Goal: Task Accomplishment & Management: Manage account settings

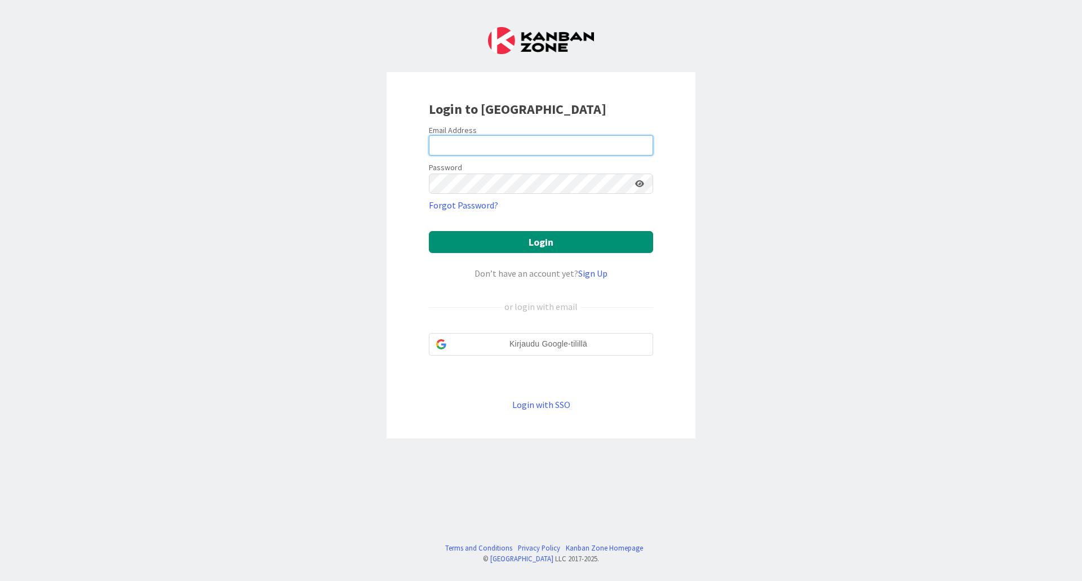
click at [499, 147] on input "email" at bounding box center [541, 145] width 224 height 20
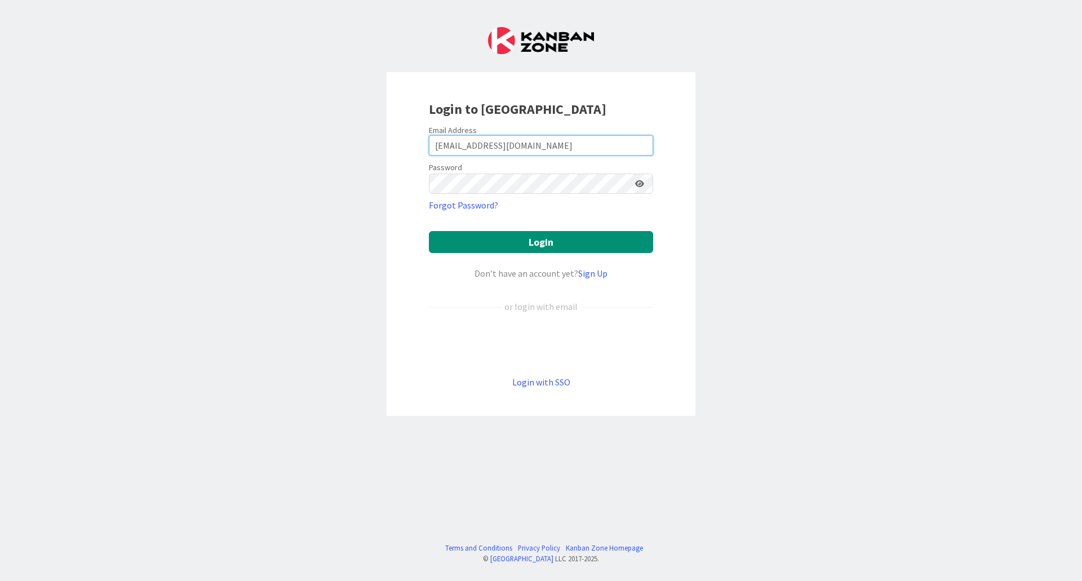
type input "[EMAIL_ADDRESS][DOMAIN_NAME]"
click at [468, 236] on button "Login" at bounding box center [541, 242] width 224 height 22
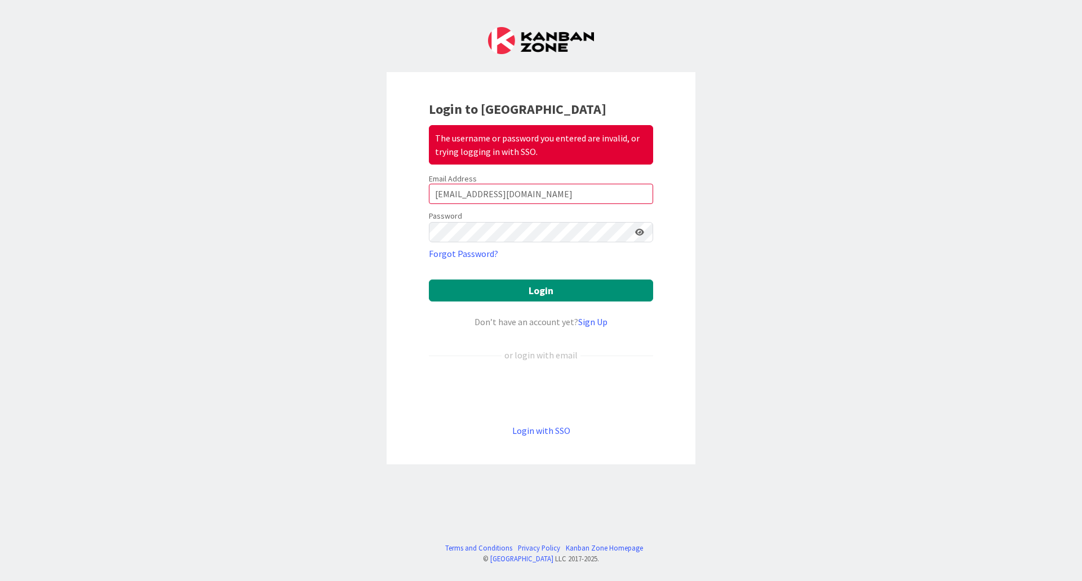
click at [643, 231] on icon at bounding box center [639, 232] width 9 height 8
click at [639, 234] on icon at bounding box center [639, 232] width 10 height 8
click at [484, 291] on button "Login" at bounding box center [541, 291] width 224 height 22
click at [366, 241] on div "Login to Kanban Zone The username or password you entered are invalid, or tryin…" at bounding box center [541, 290] width 1082 height 581
click at [477, 299] on button "Login" at bounding box center [541, 291] width 224 height 22
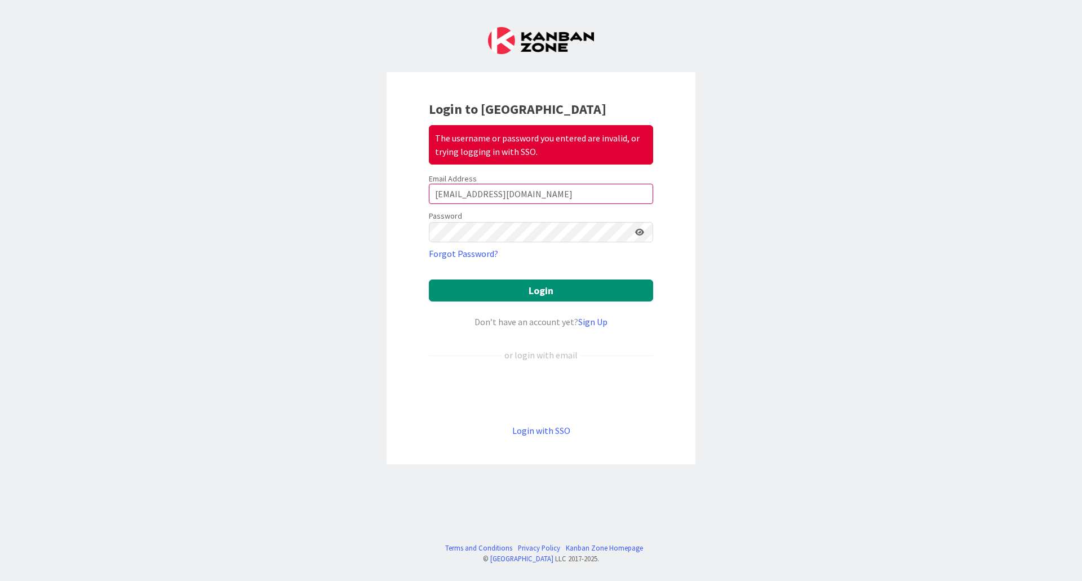
click at [636, 231] on icon at bounding box center [639, 232] width 9 height 8
click at [461, 292] on button "Login" at bounding box center [541, 291] width 224 height 22
click at [497, 293] on button "Login" at bounding box center [541, 291] width 224 height 22
drag, startPoint x: 470, startPoint y: 251, endPoint x: 479, endPoint y: 258, distance: 10.8
click at [470, 252] on link "Forgot Password?" at bounding box center [463, 254] width 69 height 14
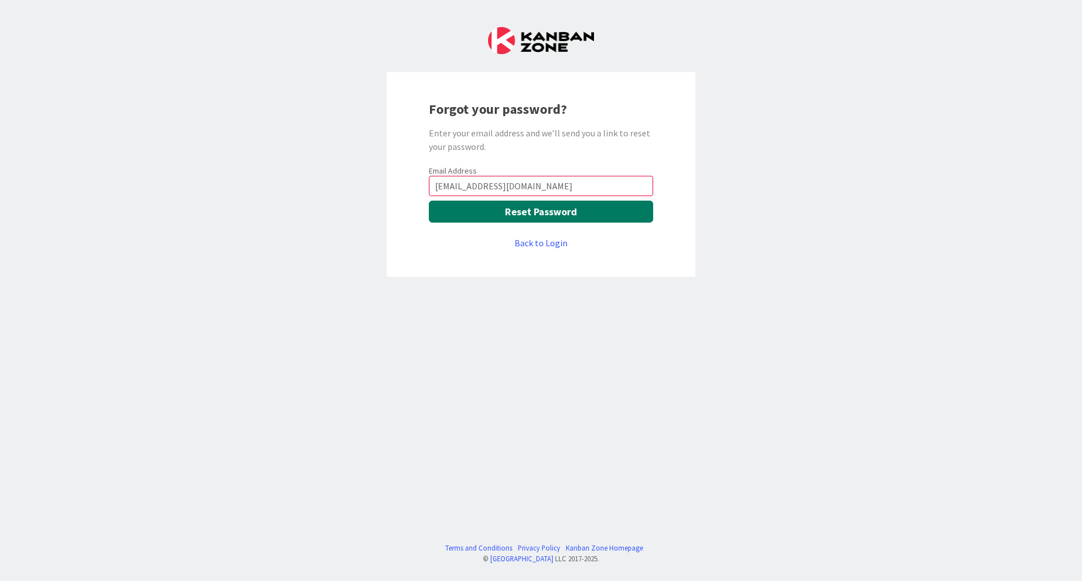
type input "[EMAIL_ADDRESS][DOMAIN_NAME]"
click at [558, 209] on button "Reset Password" at bounding box center [541, 212] width 224 height 22
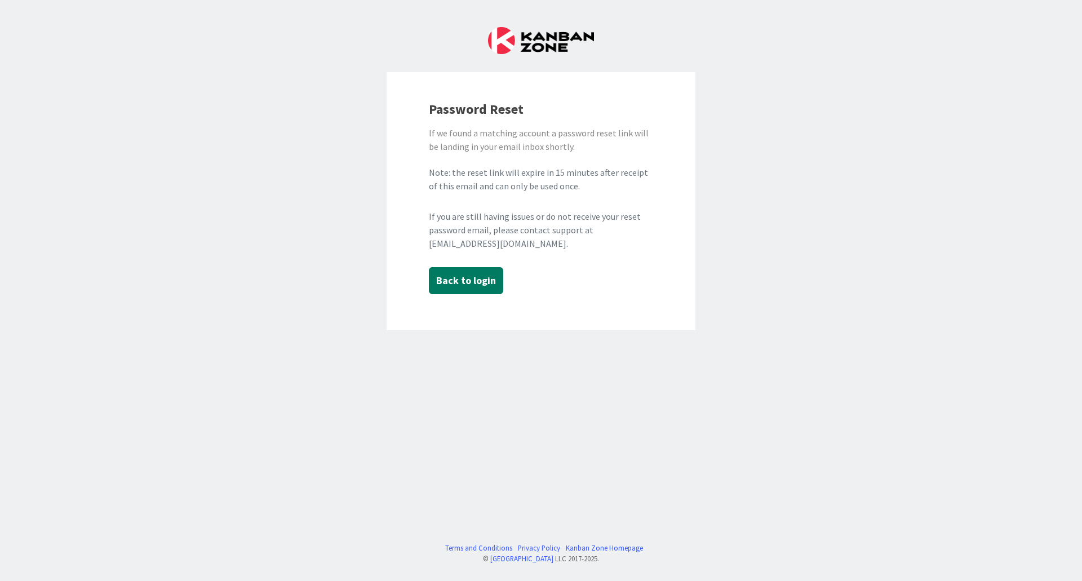
click at [466, 276] on button "Back to login" at bounding box center [466, 280] width 74 height 27
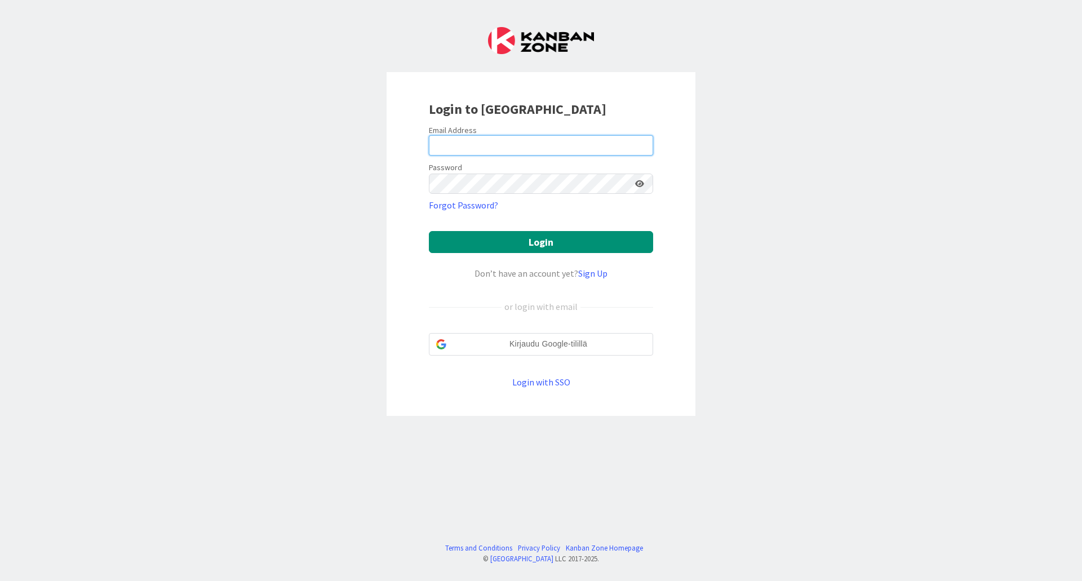
click at [475, 148] on input "email" at bounding box center [541, 145] width 224 height 20
type input "[EMAIL_ADDRESS][DOMAIN_NAME]"
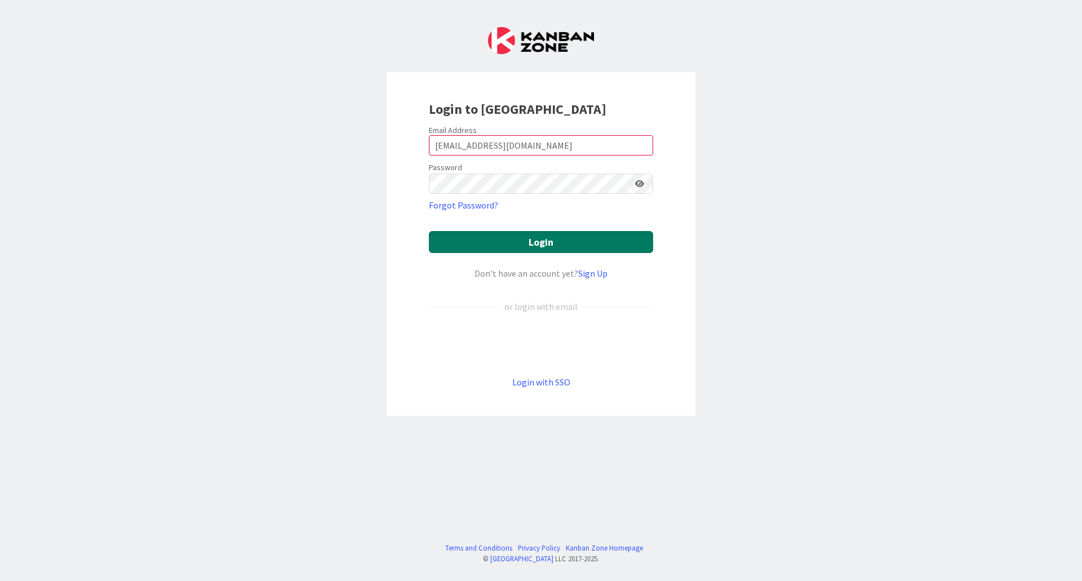
click at [453, 242] on button "Login" at bounding box center [541, 242] width 224 height 22
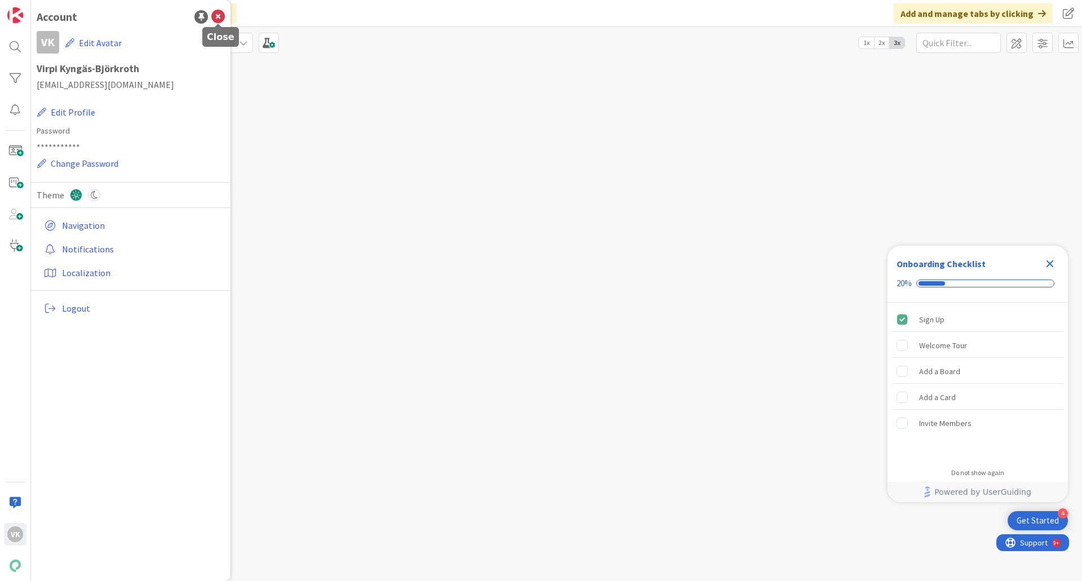
click at [220, 19] on icon at bounding box center [218, 17] width 14 height 14
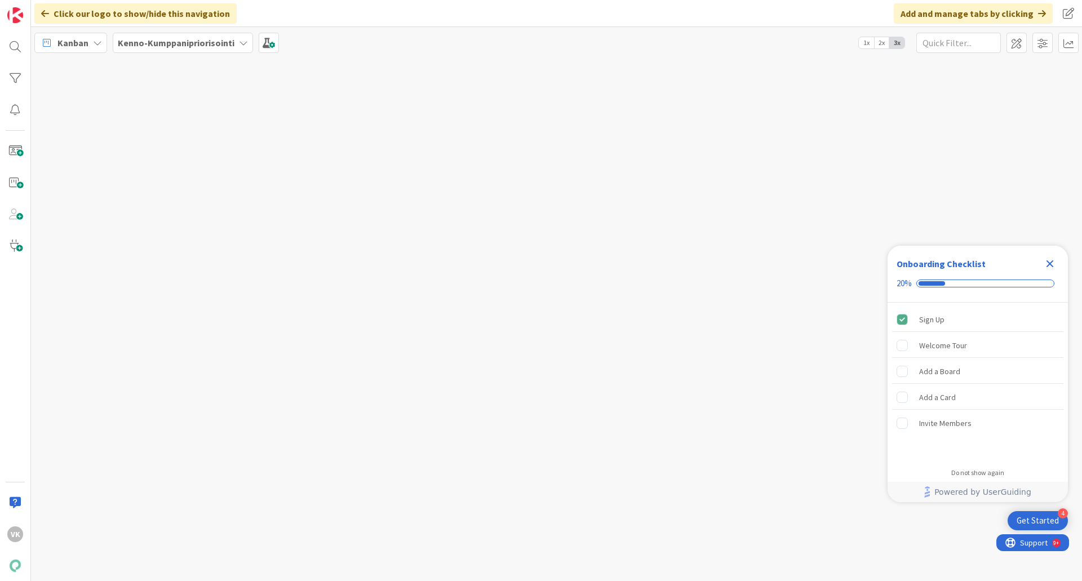
click at [150, 45] on b "Kenno-Kumppanipriorisointi" at bounding box center [176, 42] width 117 height 11
click at [149, 182] on h4 "Kenno - Kehitysideat" at bounding box center [202, 179] width 153 height 11
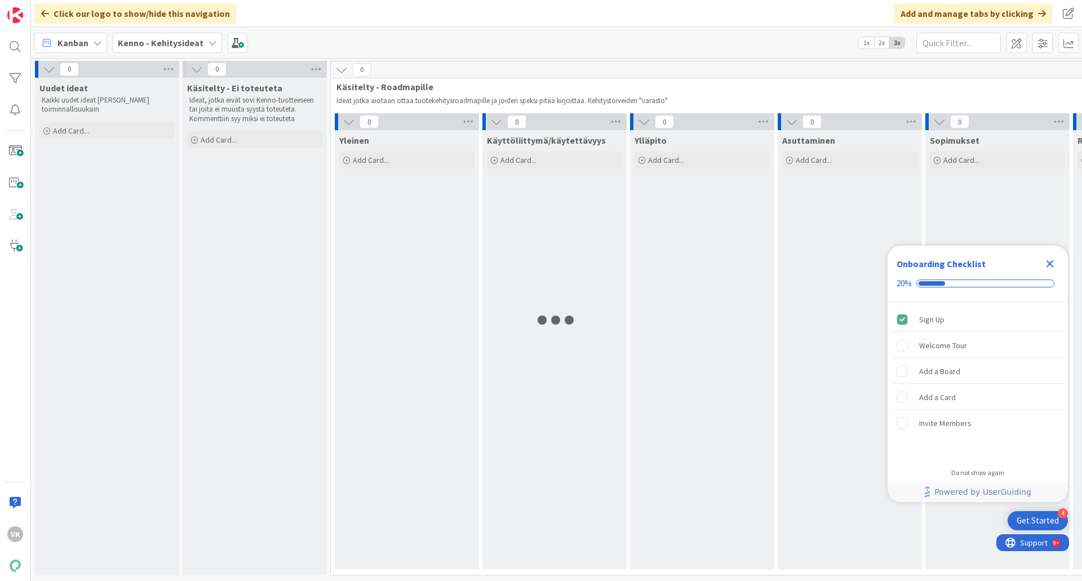
click at [1051, 261] on icon "Close Checklist" at bounding box center [1050, 264] width 14 height 14
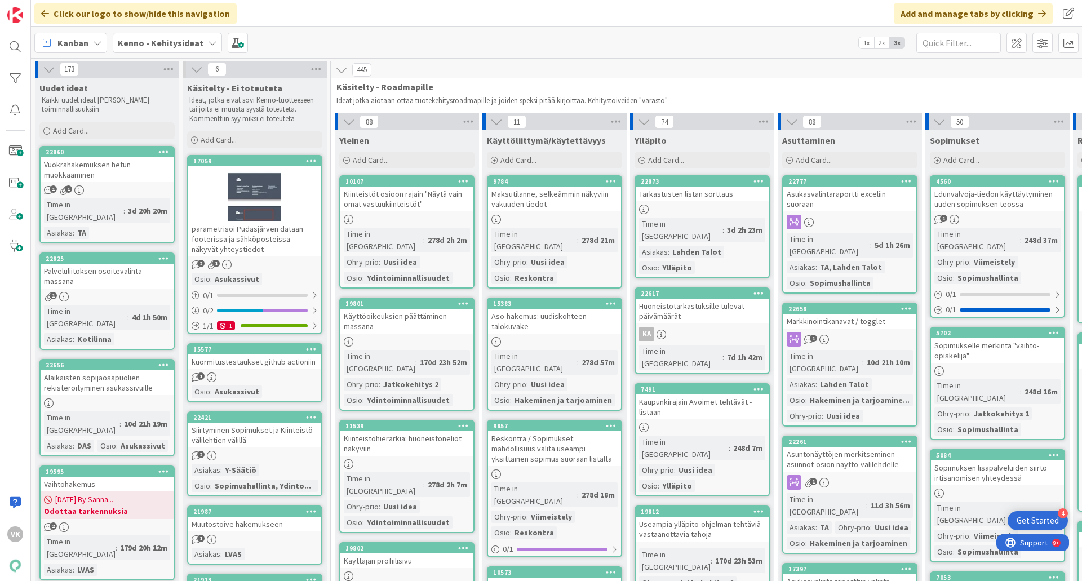
click at [147, 45] on b "Kenno - Kehitysideat" at bounding box center [161, 42] width 86 height 11
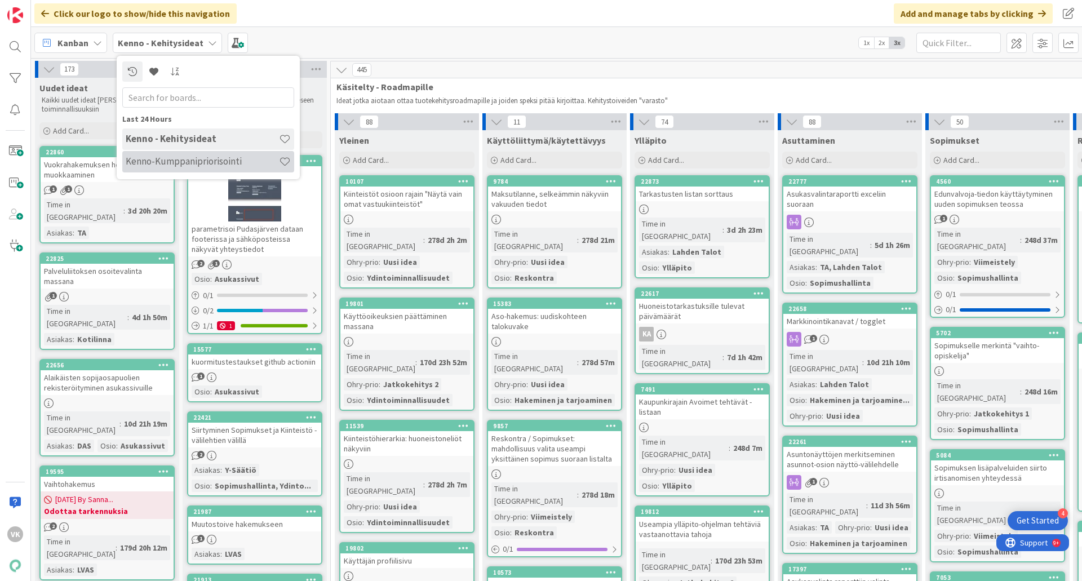
click at [158, 165] on h4 "Kenno-Kumppanipriorisointi" at bounding box center [202, 161] width 153 height 11
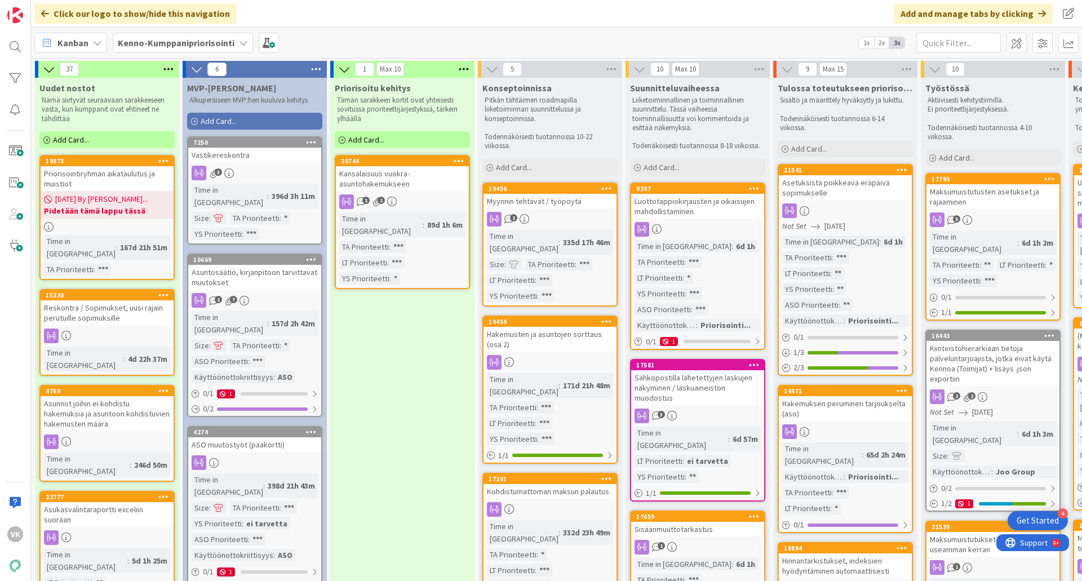
click at [89, 303] on div "Reskontra / Sopimukset, uusi rajain perutuille sopimuksille" at bounding box center [107, 312] width 133 height 25
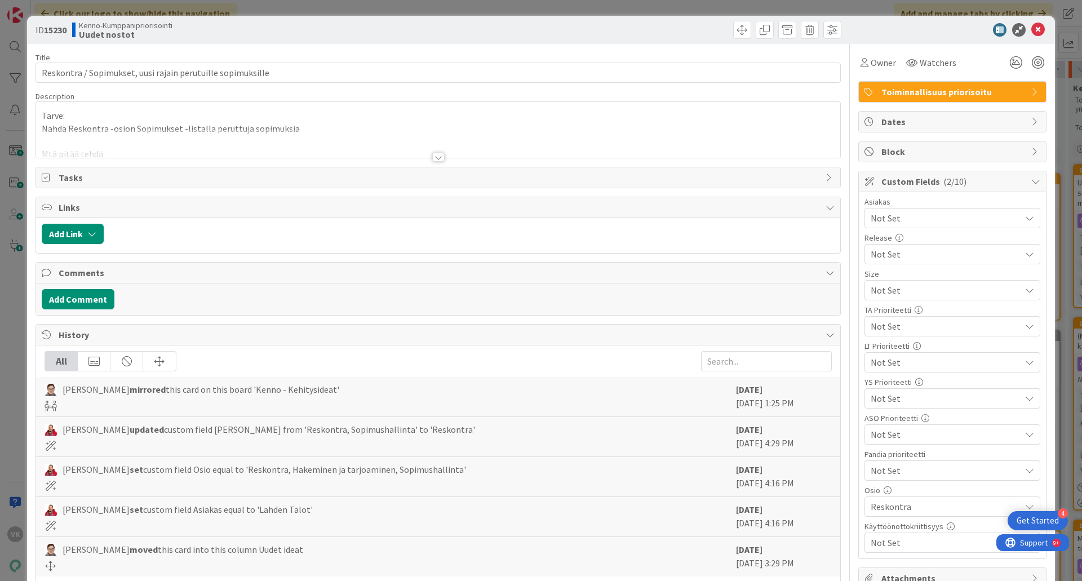
click at [438, 156] on div at bounding box center [438, 157] width 12 height 9
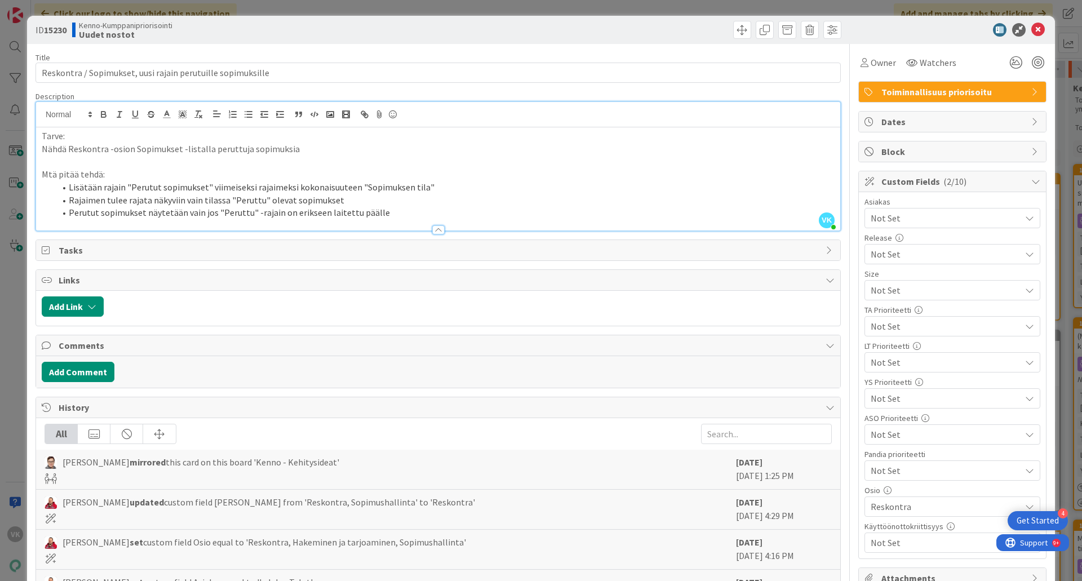
click at [927, 298] on span "Not Set" at bounding box center [943, 290] width 144 height 16
click at [872, 437] on icon at bounding box center [876, 434] width 9 height 17
click at [1032, 32] on icon at bounding box center [1039, 30] width 14 height 14
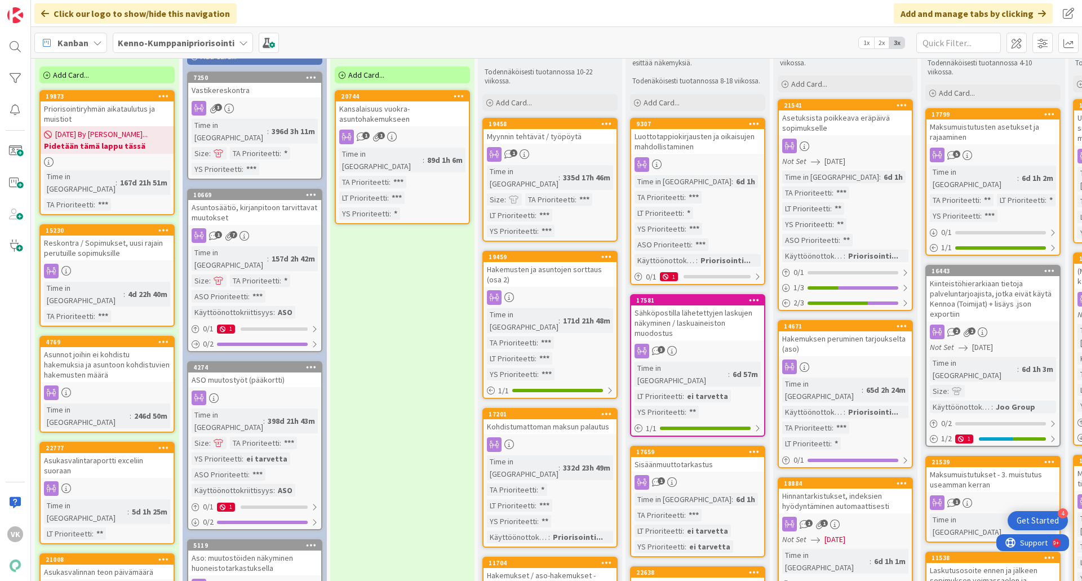
scroll to position [113, 0]
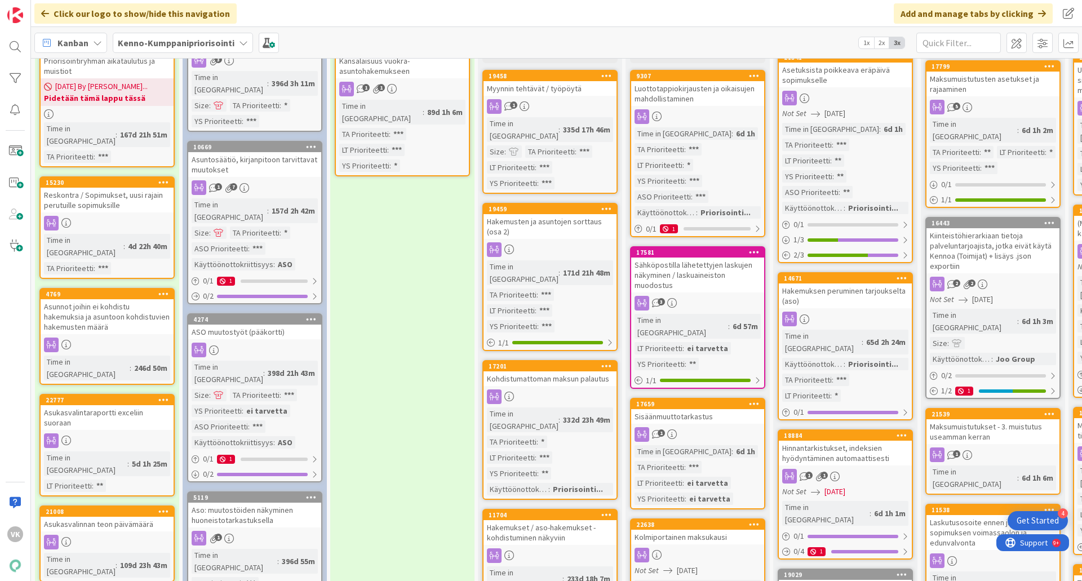
click at [101, 188] on div "Reskontra / Sopimukset, uusi rajain perutuille sopimuksille" at bounding box center [107, 200] width 133 height 25
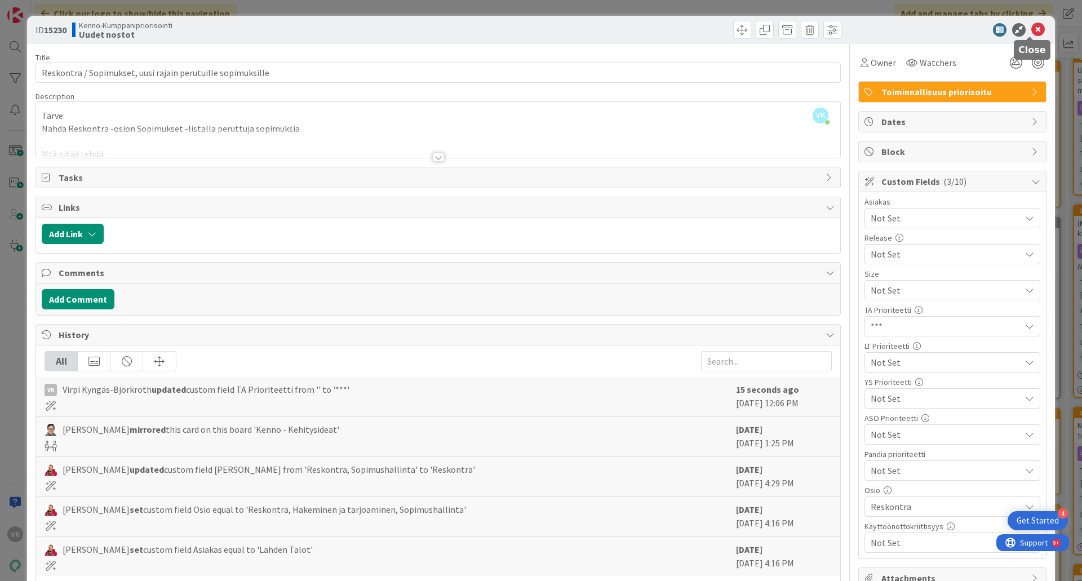
click at [1032, 30] on icon at bounding box center [1039, 30] width 14 height 14
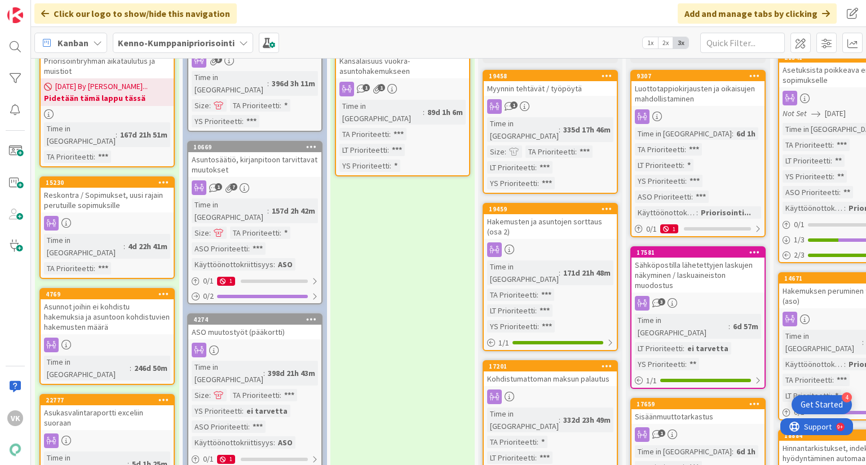
scroll to position [113, 0]
drag, startPoint x: 1043, startPoint y: 5, endPoint x: 421, endPoint y: 11, distance: 622.4
click at [421, 11] on div "Click our logo to show/hide this navigation Add and manage tabs by clicking" at bounding box center [448, 13] width 835 height 27
click at [101, 299] on div "Asunnot joihin ei kohdistu hakemuksia ja asuntoon kohdistuvien hakemusten määrä" at bounding box center [107, 316] width 133 height 35
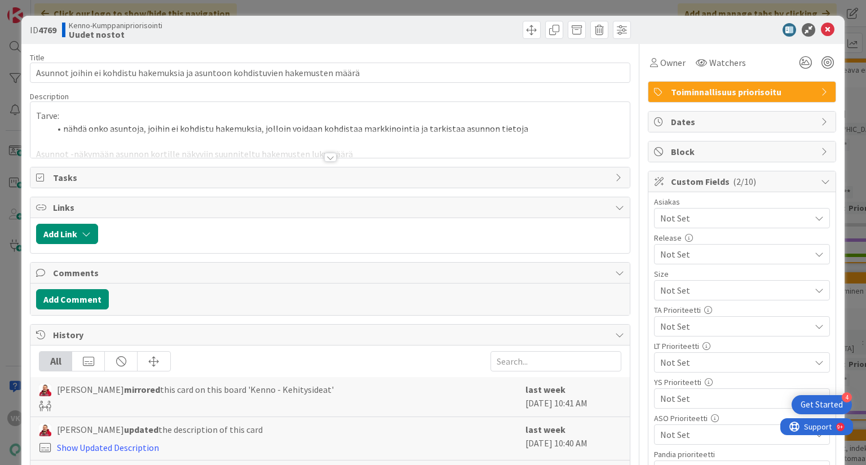
click at [326, 158] on div at bounding box center [330, 157] width 12 height 9
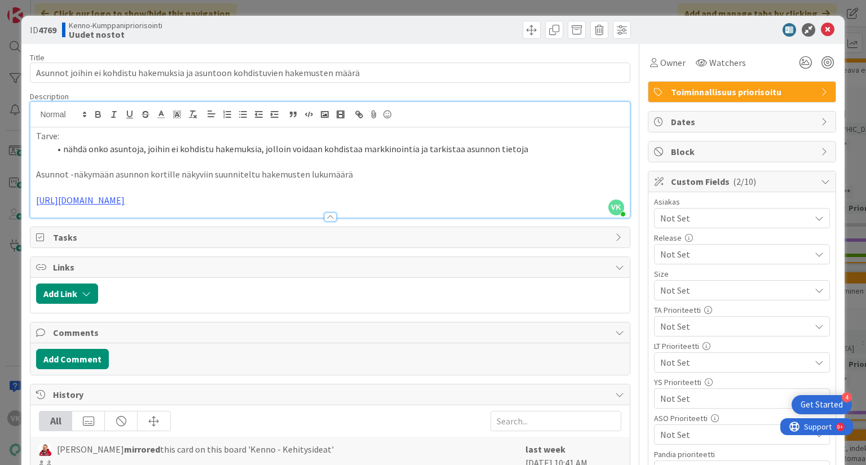
click at [693, 298] on span "Not Set" at bounding box center [732, 290] width 144 height 16
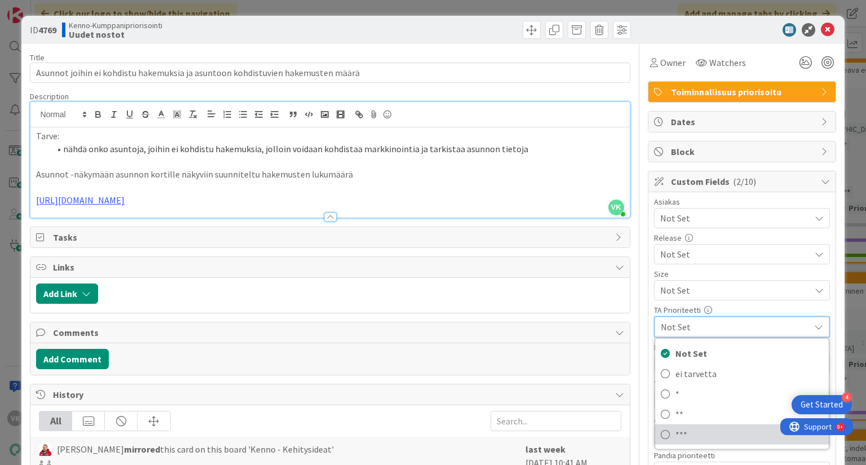
click at [675, 431] on span "***" at bounding box center [749, 434] width 148 height 17
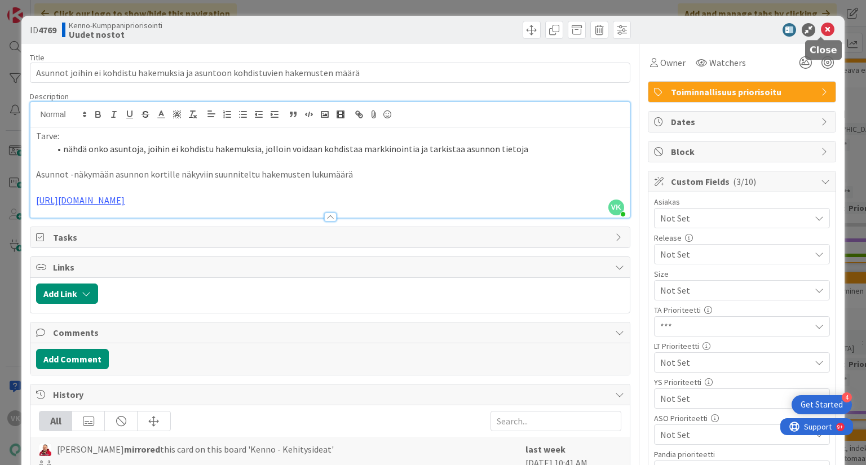
click at [821, 28] on icon at bounding box center [828, 30] width 14 height 14
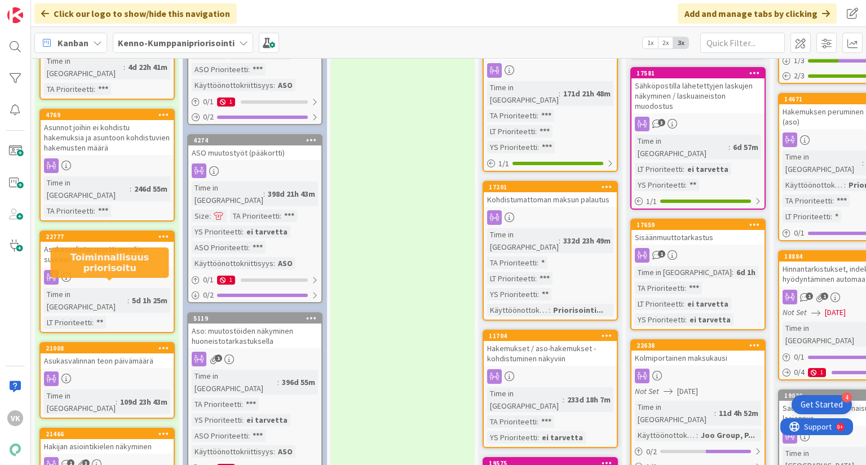
scroll to position [293, 0]
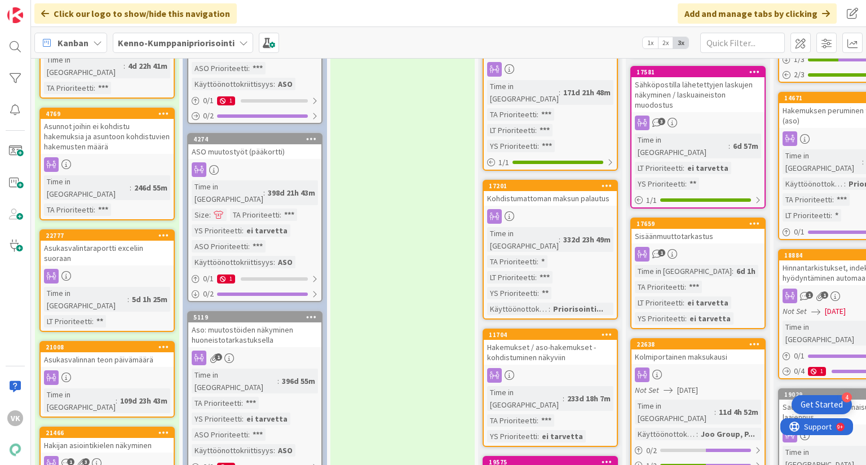
click at [131, 241] on div "Asukasvalintaraportti exceliin suoraan" at bounding box center [107, 253] width 133 height 25
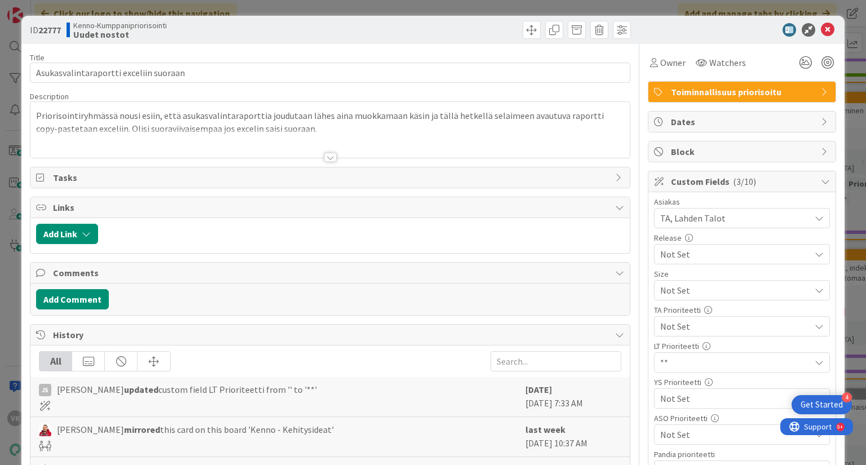
click at [326, 160] on div at bounding box center [330, 157] width 12 height 9
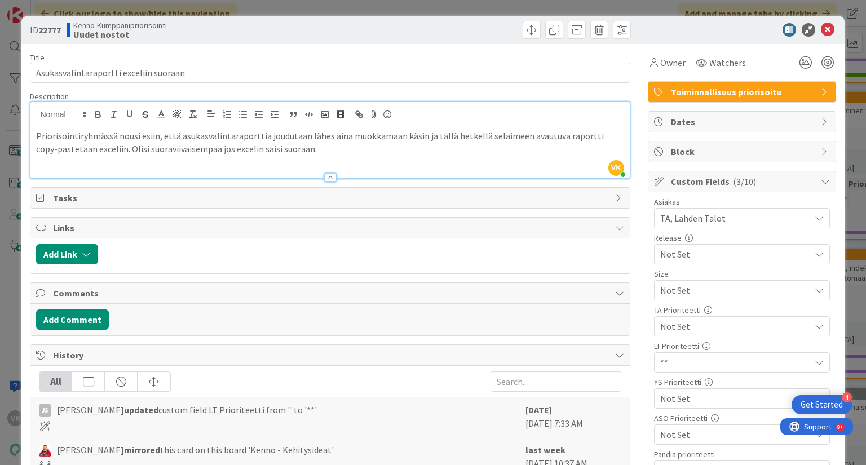
click at [674, 298] on span "Not Set" at bounding box center [732, 290] width 144 height 16
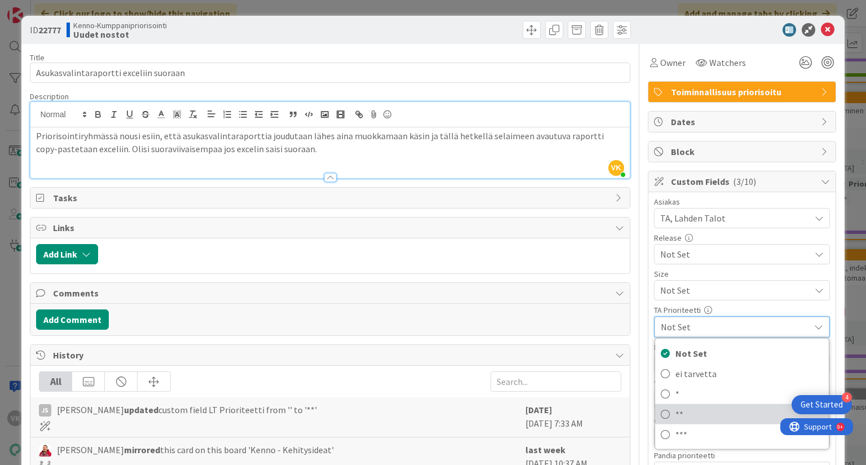
click at [675, 413] on span "**" at bounding box center [749, 414] width 148 height 17
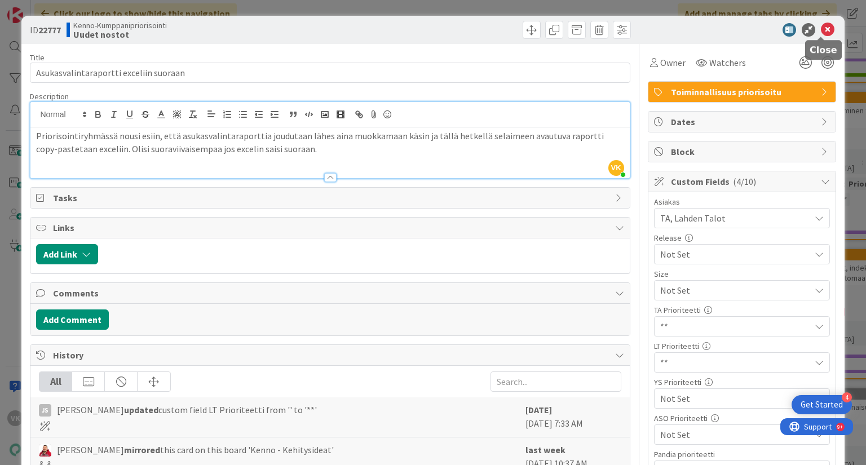
click at [823, 32] on icon at bounding box center [828, 30] width 14 height 14
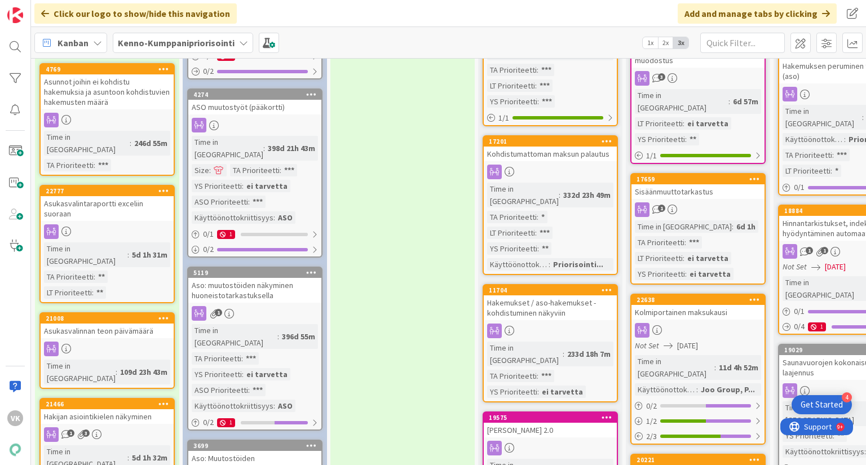
scroll to position [338, 0]
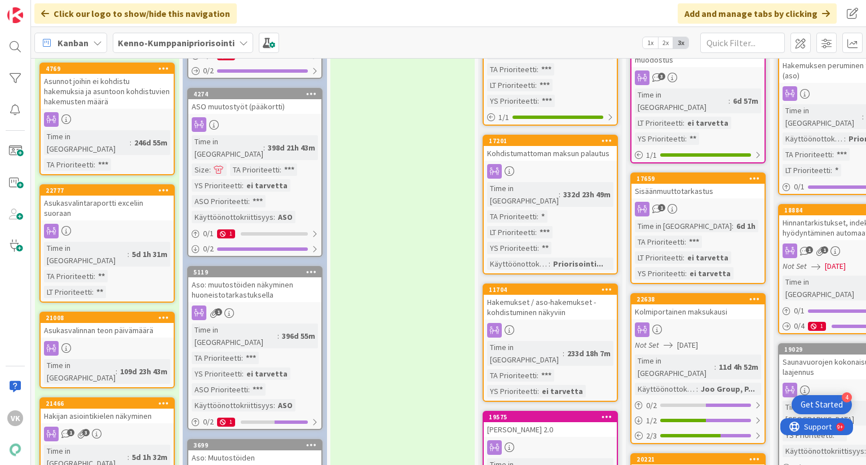
click at [108, 323] on div "Asukasvalinnan teon päivämäärä" at bounding box center [107, 330] width 133 height 15
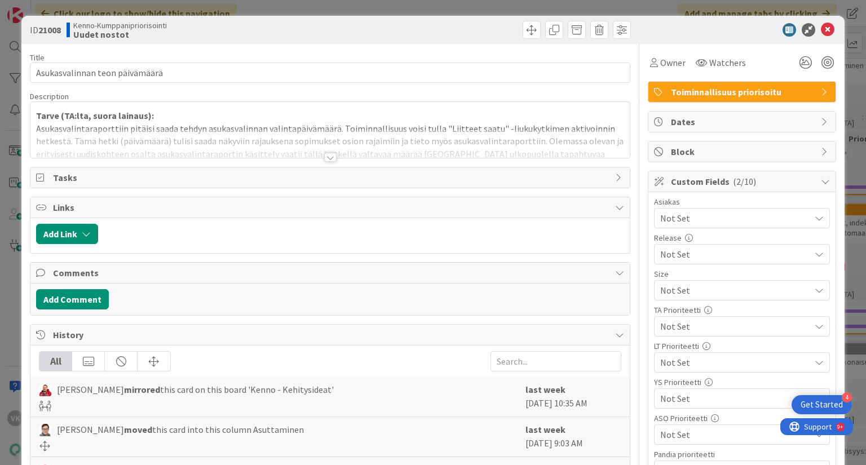
click at [328, 157] on div at bounding box center [330, 157] width 12 height 9
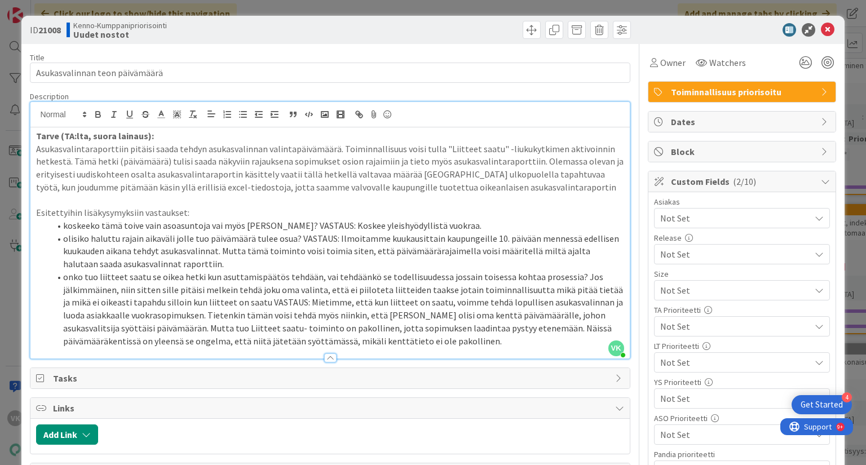
click at [686, 298] on span "Not Set" at bounding box center [732, 290] width 144 height 16
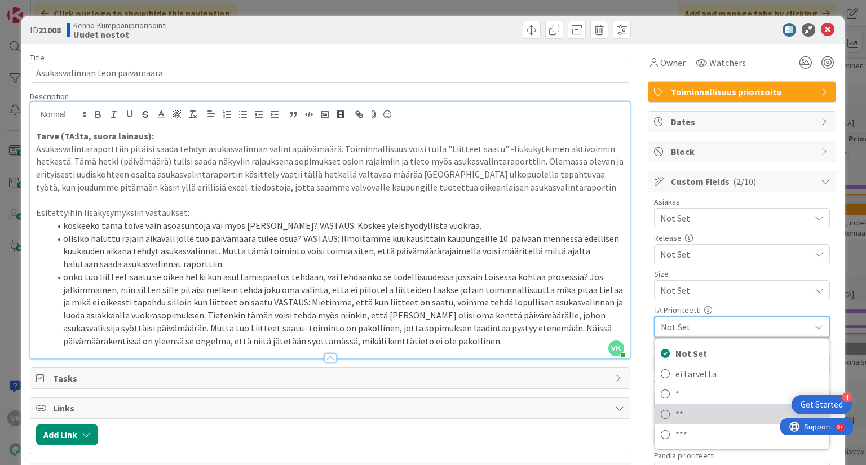
click at [675, 409] on span "**" at bounding box center [749, 414] width 148 height 17
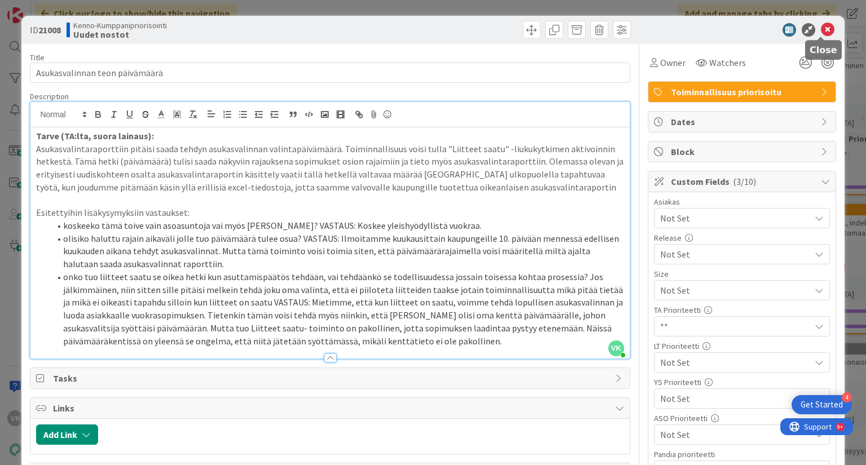
click at [821, 29] on icon at bounding box center [828, 30] width 14 height 14
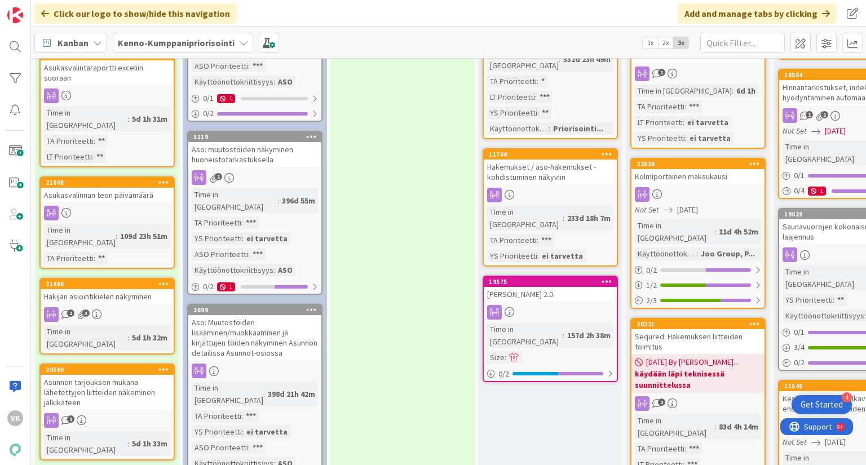
click at [131, 289] on div "Hakijan asiointikielen näkyminen" at bounding box center [107, 296] width 133 height 15
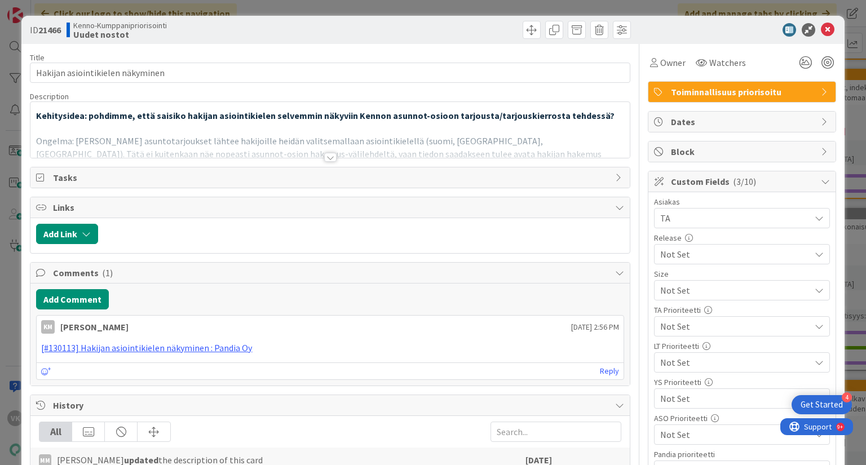
click at [324, 158] on div at bounding box center [330, 157] width 12 height 9
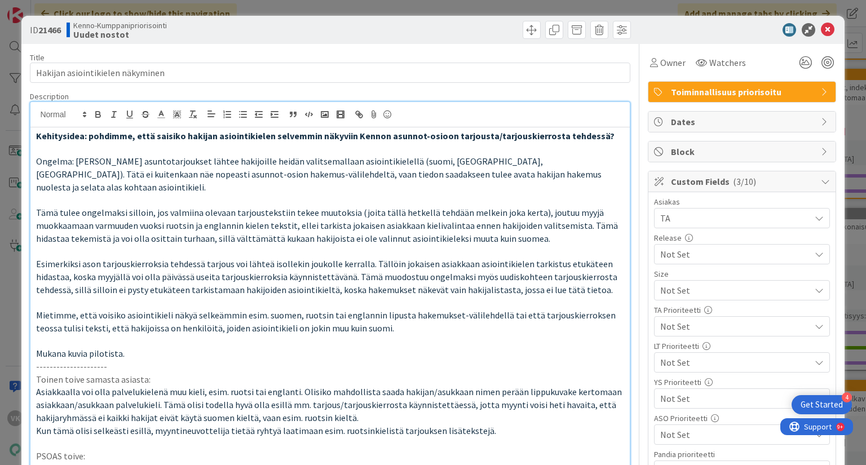
click at [679, 298] on span "Not Set" at bounding box center [732, 290] width 144 height 16
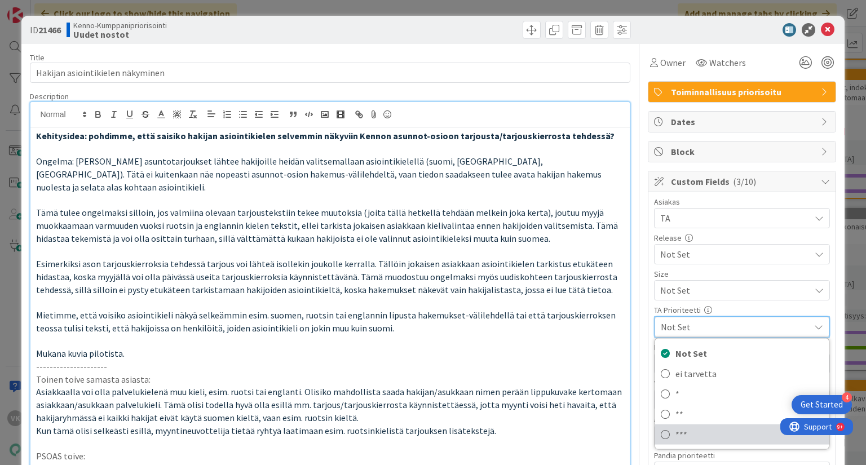
click at [675, 436] on span "***" at bounding box center [749, 434] width 148 height 17
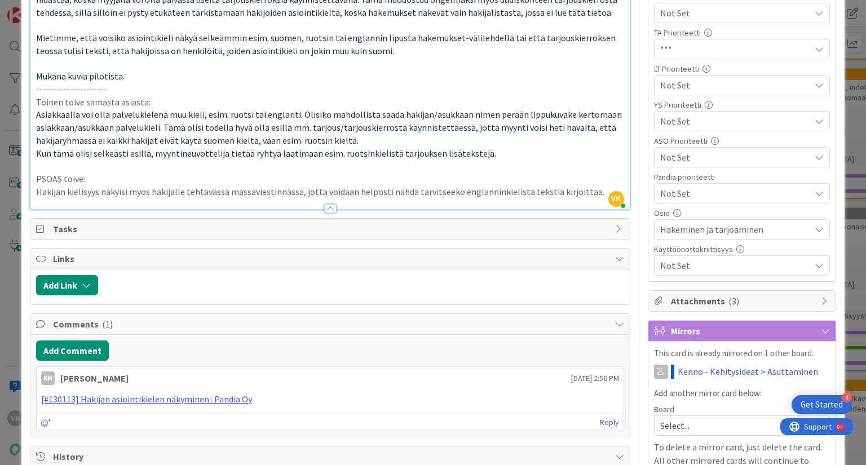
scroll to position [271, 0]
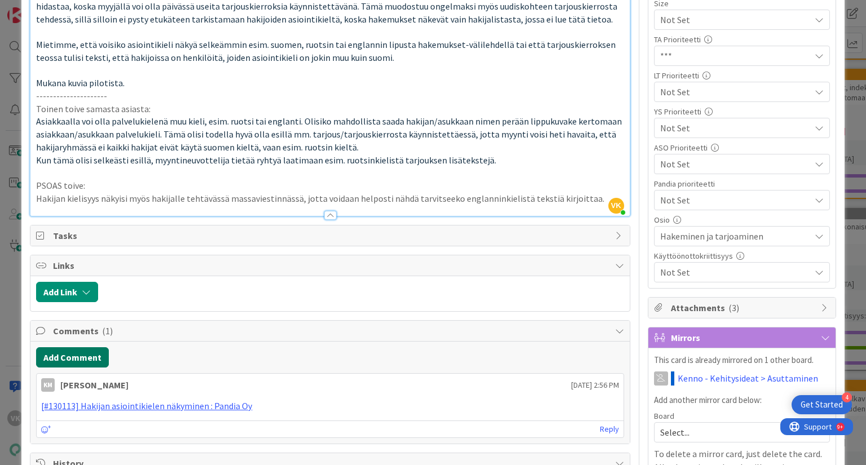
click at [75, 347] on button "Add Comment" at bounding box center [72, 357] width 73 height 20
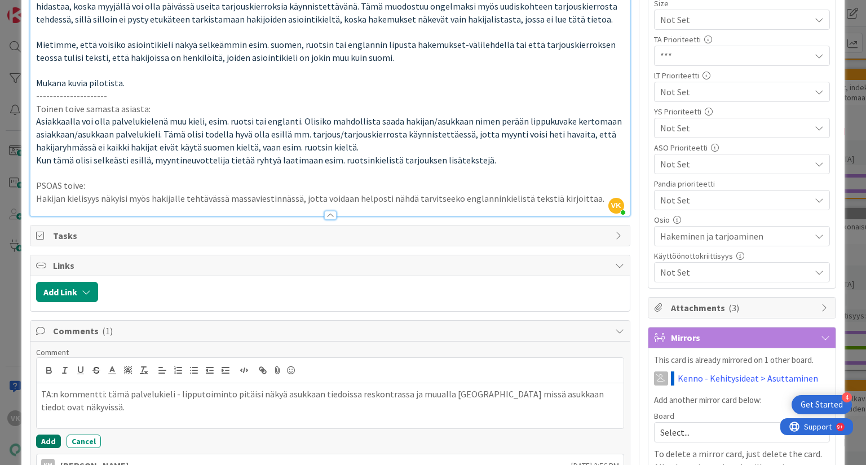
click at [47, 435] on button "Add" at bounding box center [48, 442] width 25 height 14
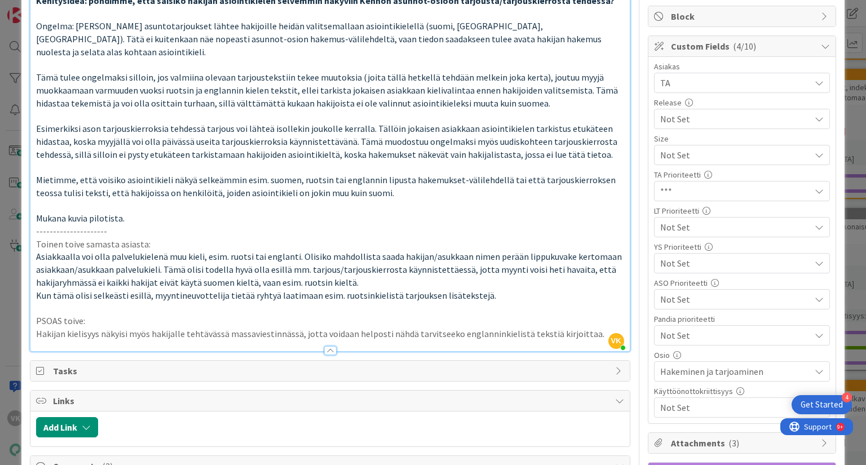
scroll to position [0, 0]
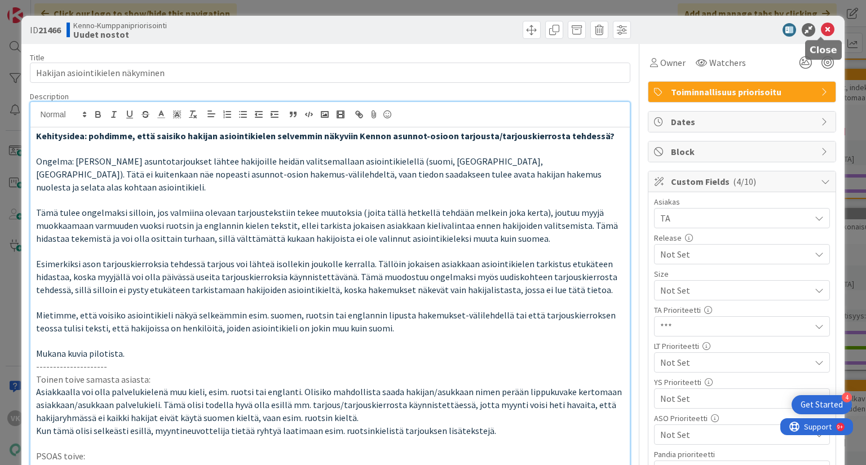
click at [821, 29] on icon at bounding box center [828, 30] width 14 height 14
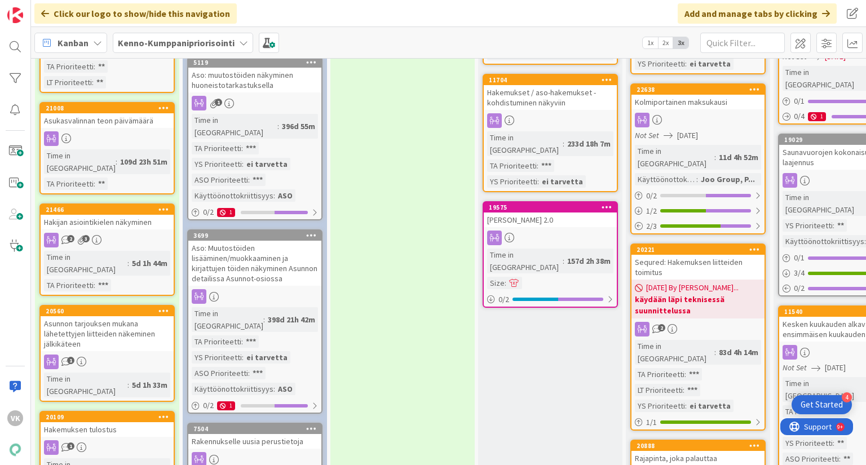
scroll to position [564, 0]
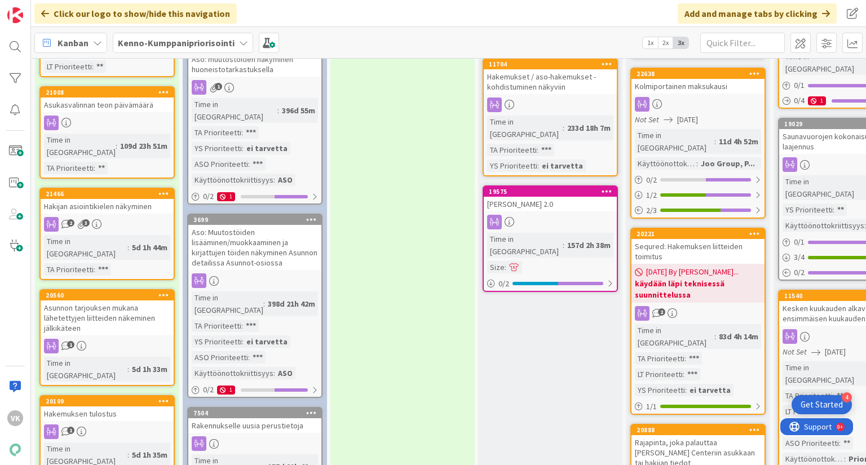
click at [119, 300] on div "Asunnon tarjouksen mukana lähetettyjen liitteiden näkeminen jälkikäteen" at bounding box center [107, 317] width 133 height 35
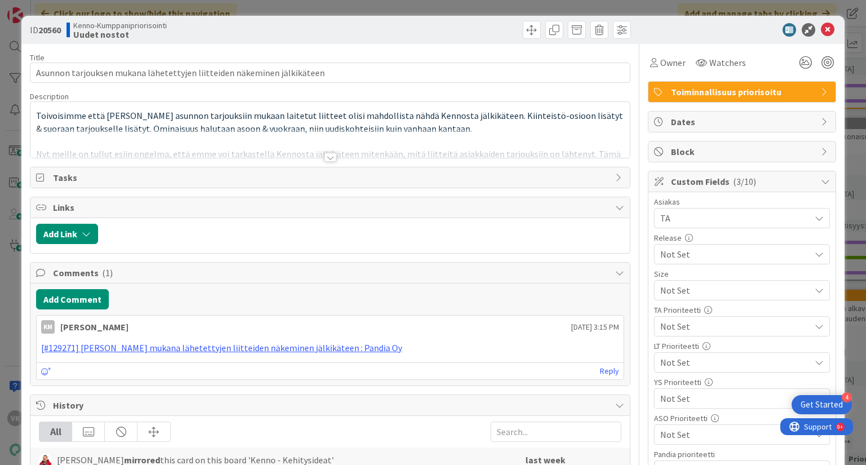
click at [327, 156] on div at bounding box center [330, 157] width 12 height 9
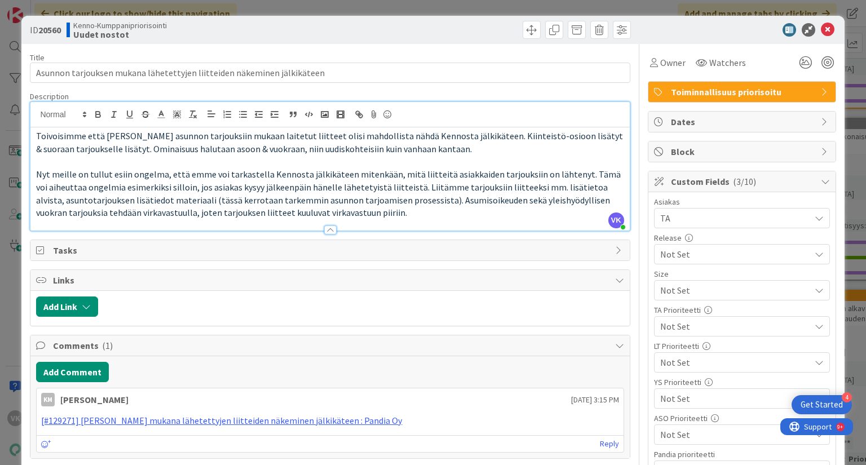
click at [692, 298] on span "Not Set" at bounding box center [732, 290] width 144 height 16
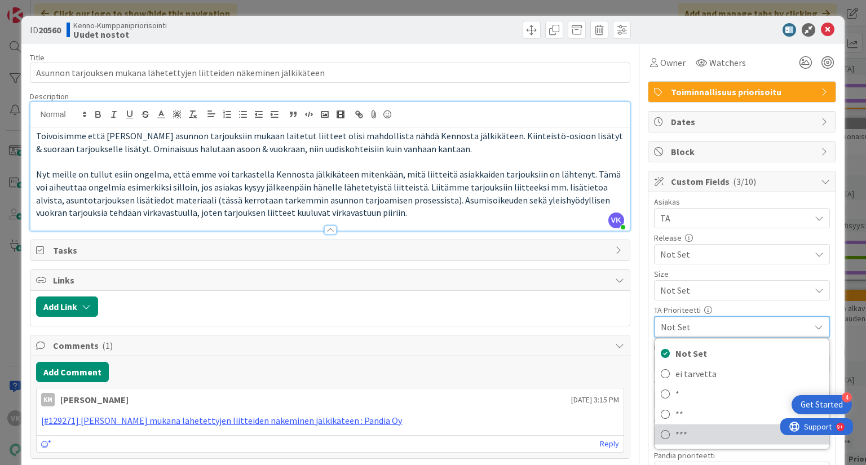
click at [675, 435] on span "***" at bounding box center [749, 434] width 148 height 17
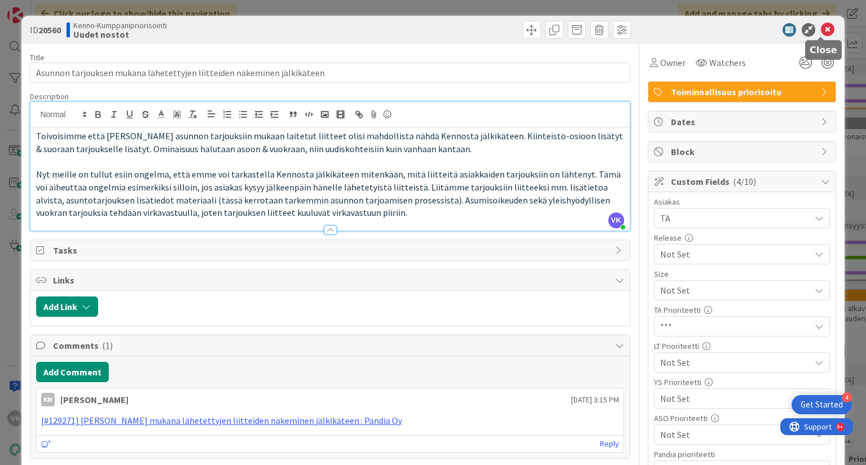
click at [821, 30] on icon at bounding box center [828, 30] width 14 height 14
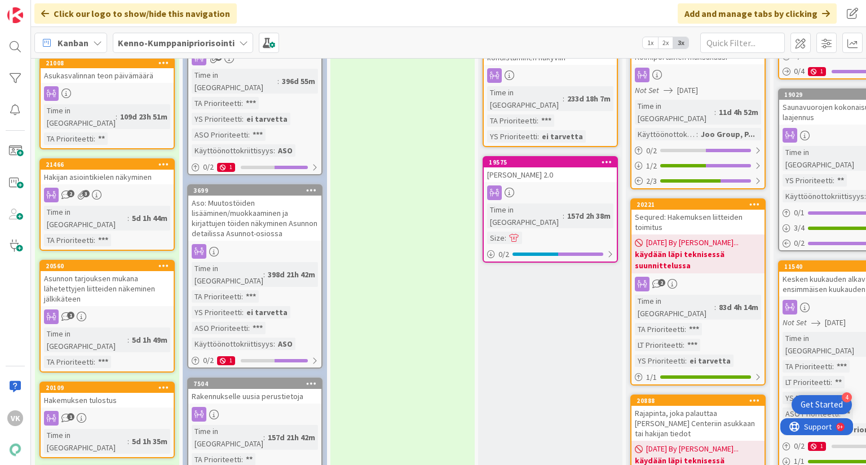
scroll to position [609, 0]
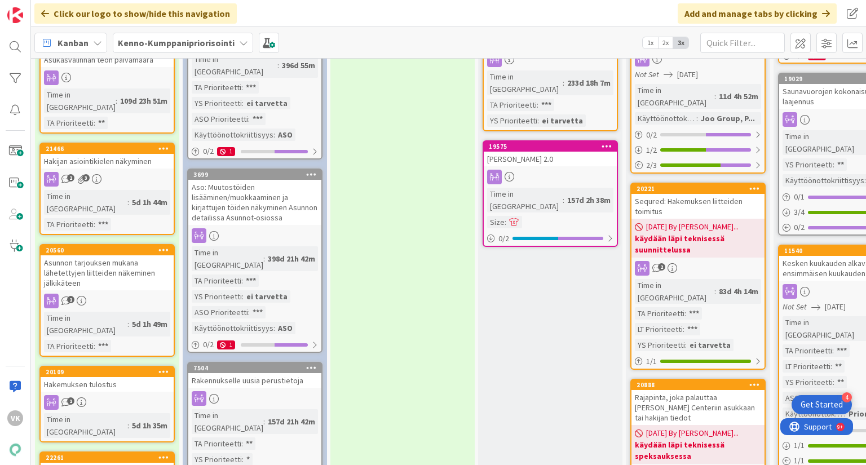
click at [108, 377] on div "Hakemuksen tulostus" at bounding box center [107, 384] width 133 height 15
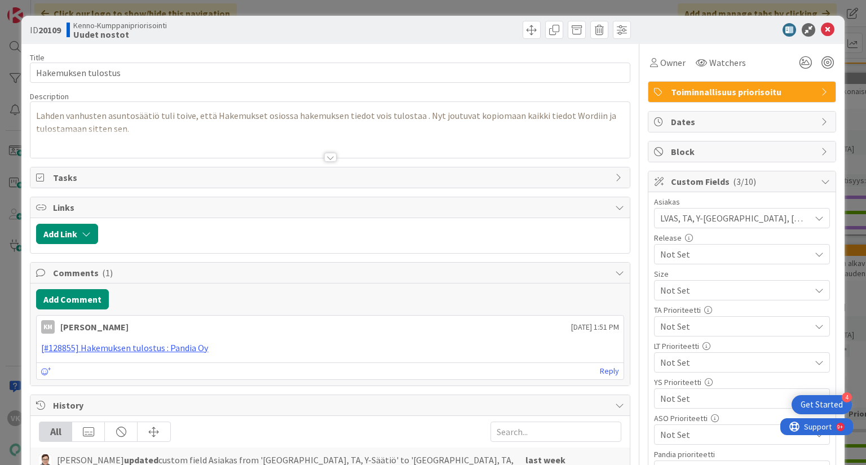
click at [324, 160] on div at bounding box center [330, 157] width 12 height 9
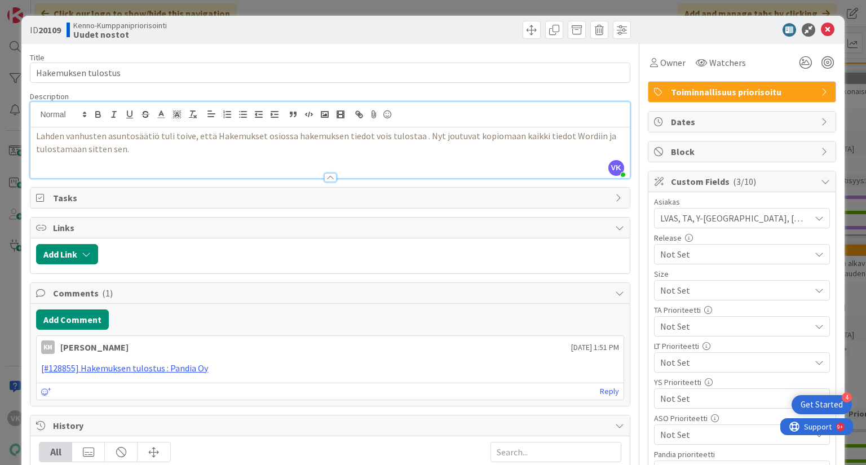
click at [717, 298] on span "Not Set" at bounding box center [732, 290] width 144 height 16
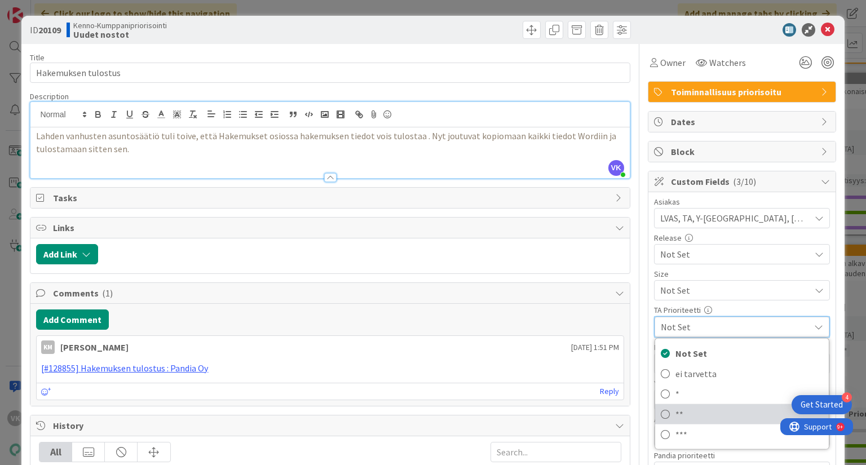
click at [661, 412] on icon at bounding box center [665, 414] width 9 height 17
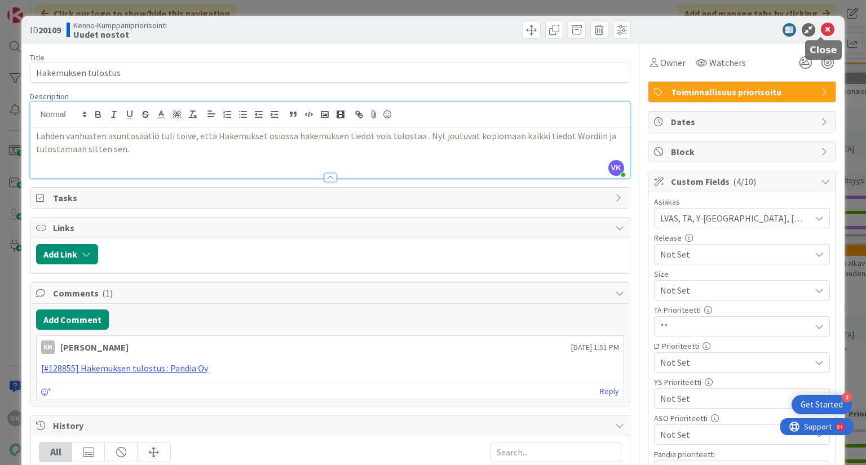
click at [823, 32] on icon at bounding box center [828, 30] width 14 height 14
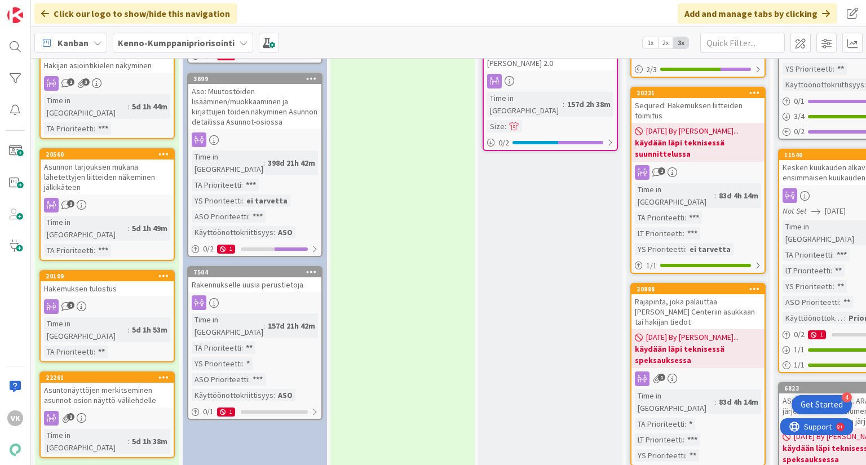
scroll to position [744, 0]
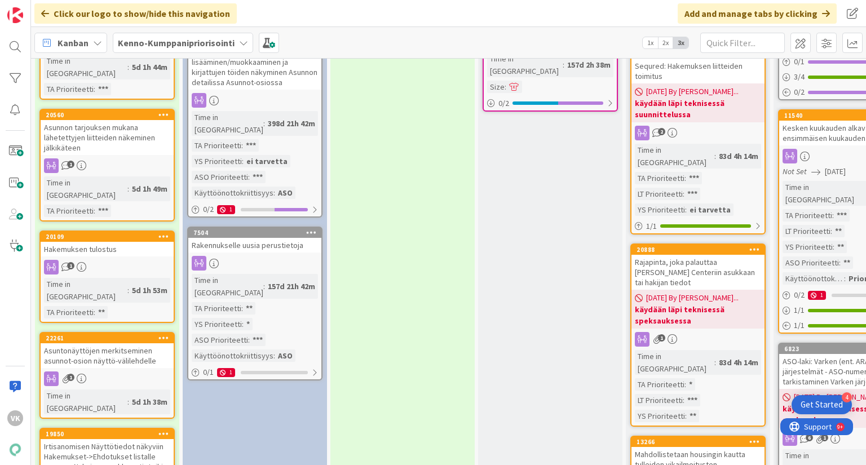
click at [147, 343] on div "Asuntonäyttöjen merkitseminen asunnot-osion näyttö-välilehdelle" at bounding box center [107, 355] width 133 height 25
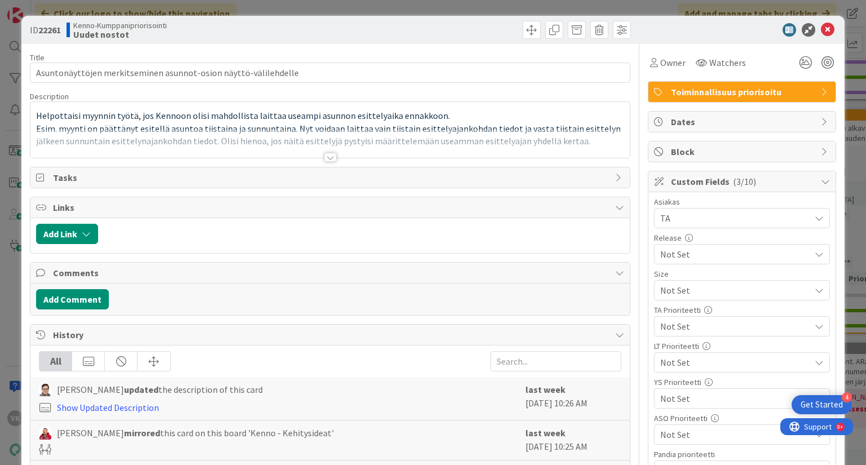
click at [324, 158] on div at bounding box center [330, 157] width 12 height 9
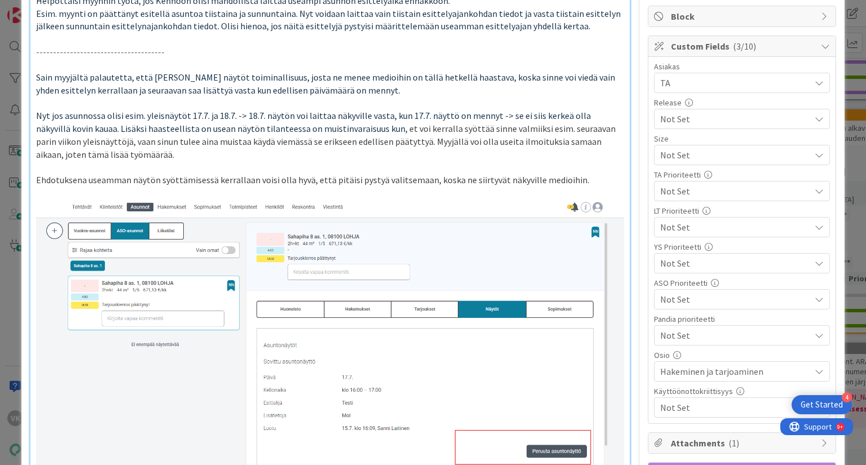
scroll to position [180, 0]
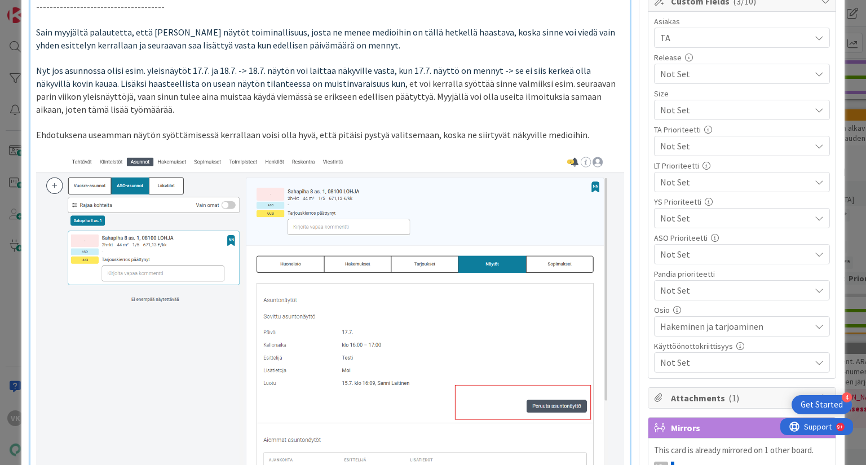
click at [686, 118] on span "Not Set" at bounding box center [732, 110] width 144 height 16
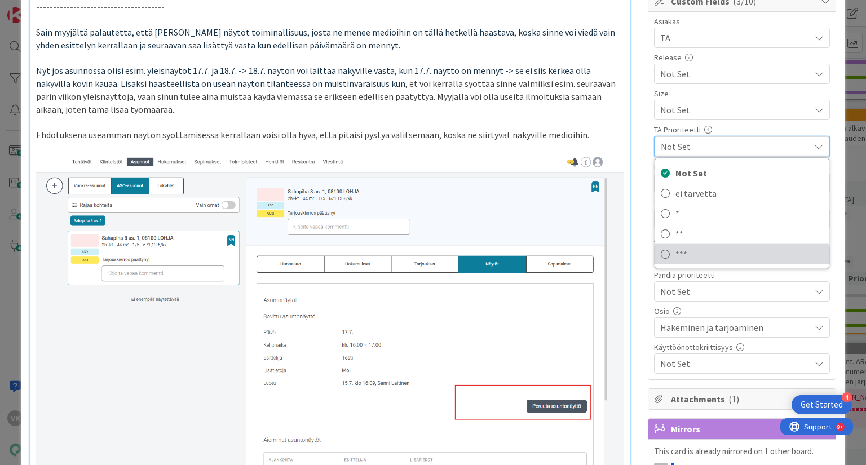
drag, startPoint x: 661, startPoint y: 256, endPoint x: 645, endPoint y: 242, distance: 21.6
click at [661, 256] on icon at bounding box center [665, 254] width 9 height 17
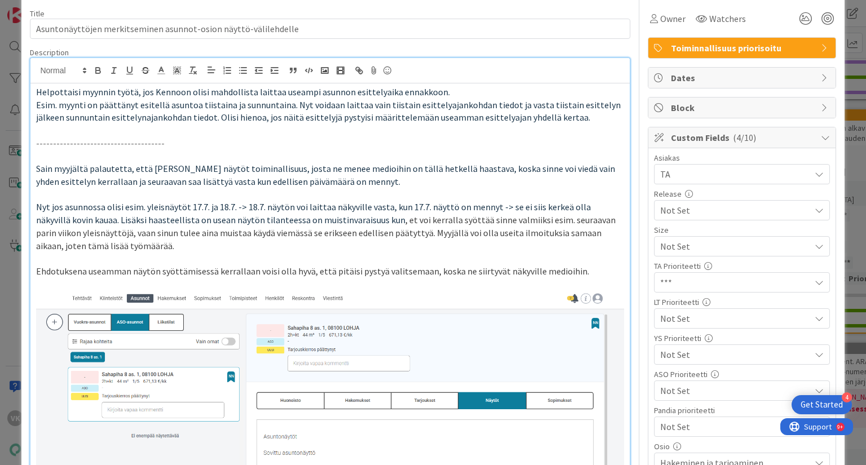
scroll to position [0, 0]
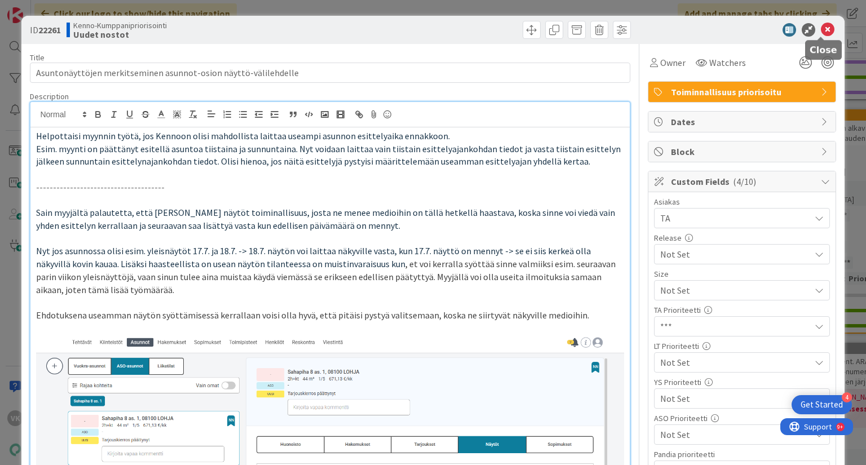
click at [823, 27] on icon at bounding box center [828, 30] width 14 height 14
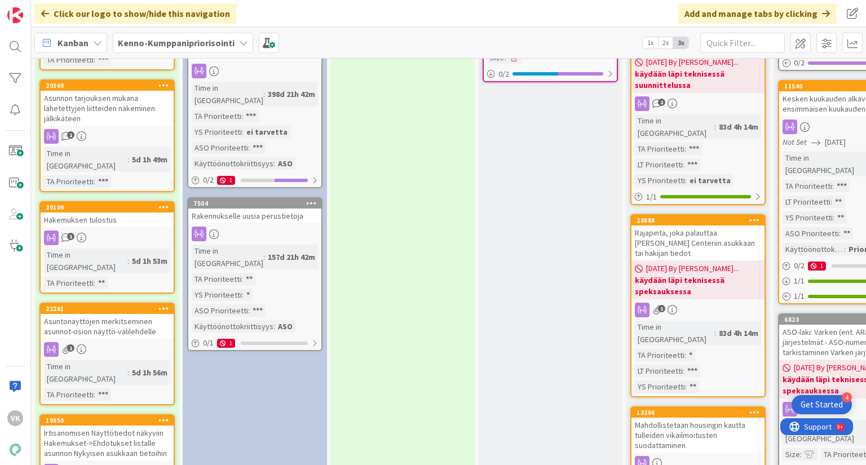
scroll to position [789, 0]
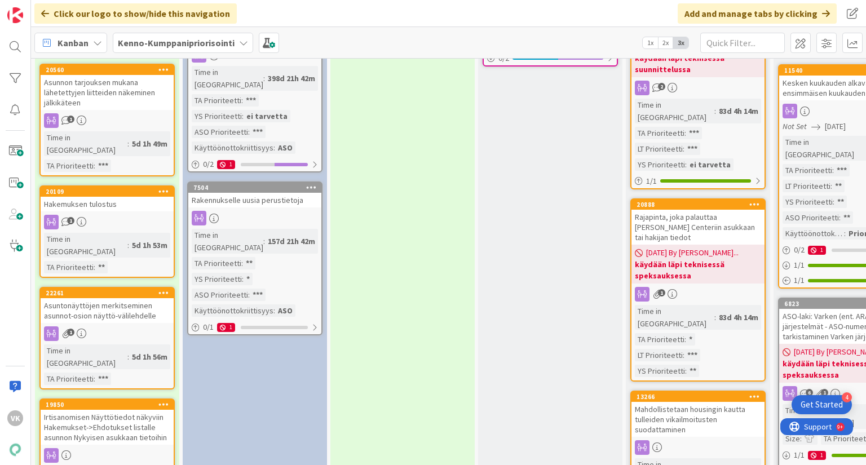
click at [100, 410] on div "Irtisanomisen Näyttötiedot näkyviin Hakemukset->Ehdotukset listalle asunnon Nyk…" at bounding box center [107, 427] width 133 height 35
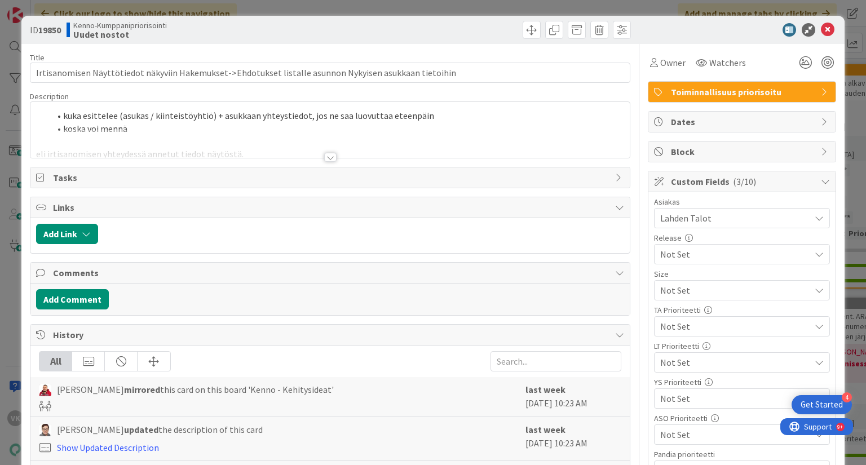
click at [329, 153] on div at bounding box center [330, 157] width 12 height 9
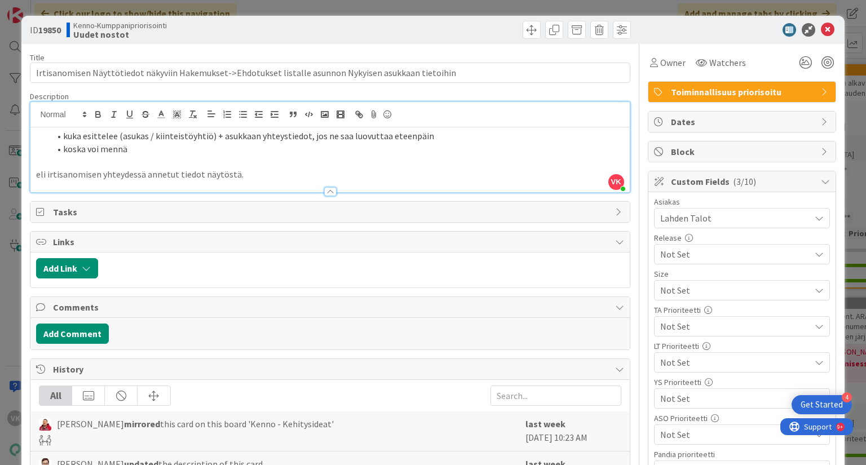
click at [688, 298] on span "Not Set" at bounding box center [732, 290] width 144 height 16
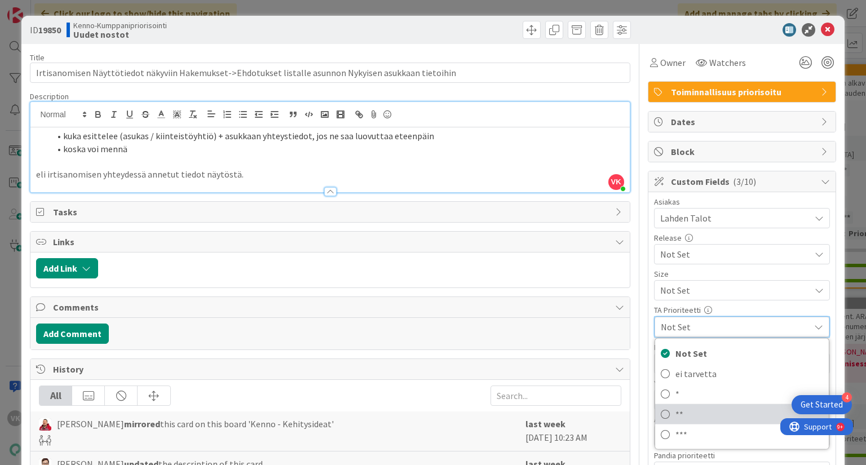
click at [667, 411] on link "**" at bounding box center [742, 414] width 174 height 20
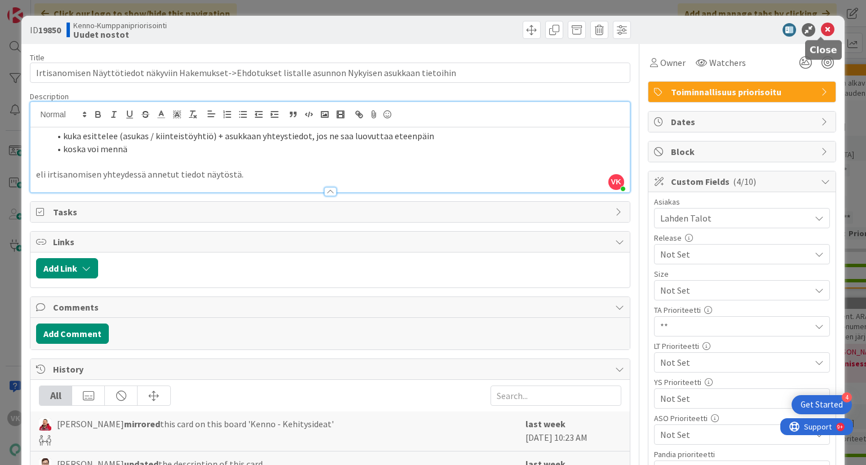
click at [821, 25] on icon at bounding box center [828, 30] width 14 height 14
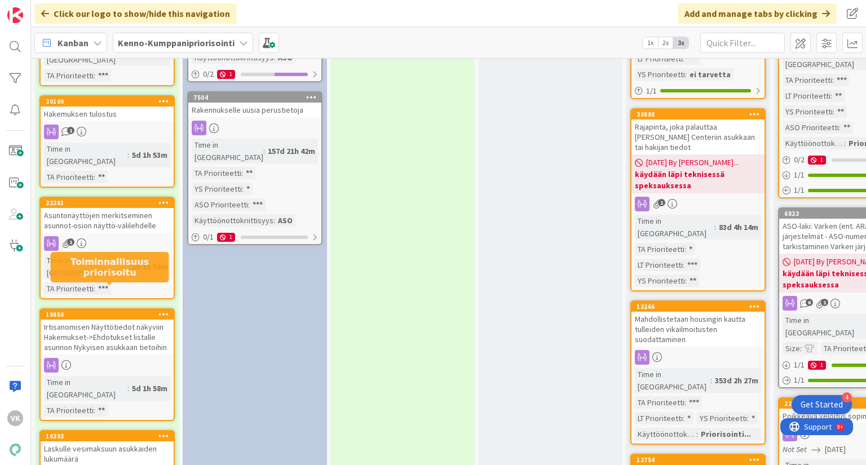
scroll to position [970, 0]
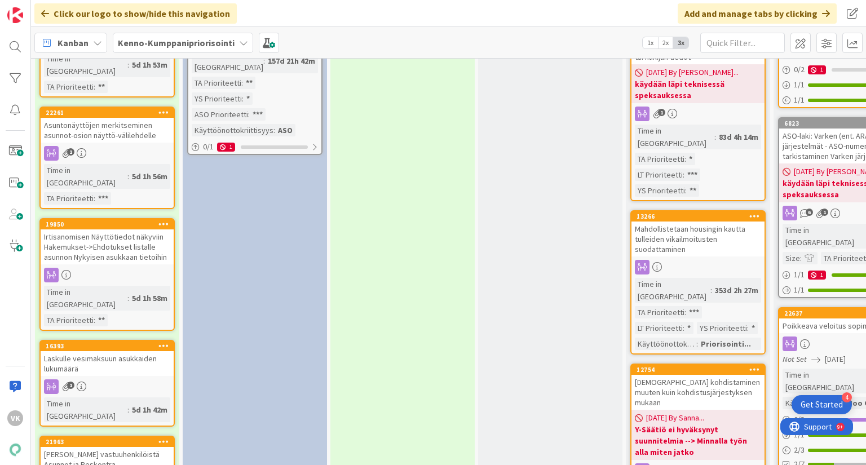
click at [110, 351] on div "Laskulle vesimaksuun asukkaiden lukumäärä" at bounding box center [107, 363] width 133 height 25
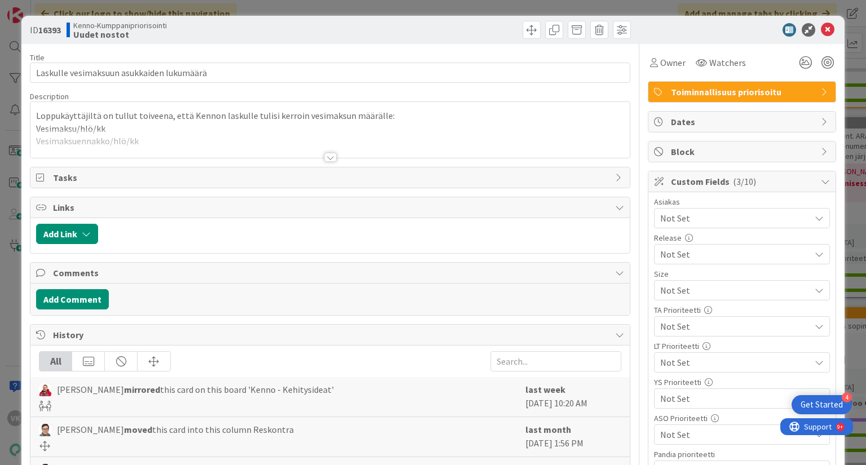
click at [329, 156] on div at bounding box center [330, 157] width 12 height 9
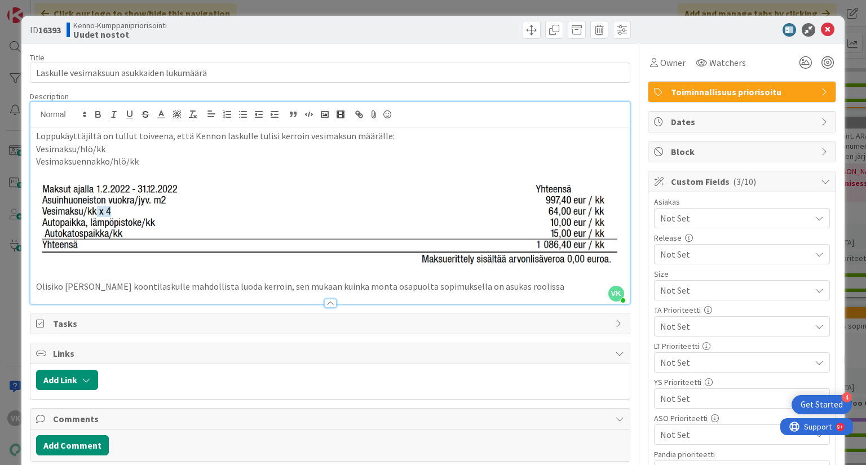
click at [698, 298] on span "Not Set" at bounding box center [732, 290] width 144 height 16
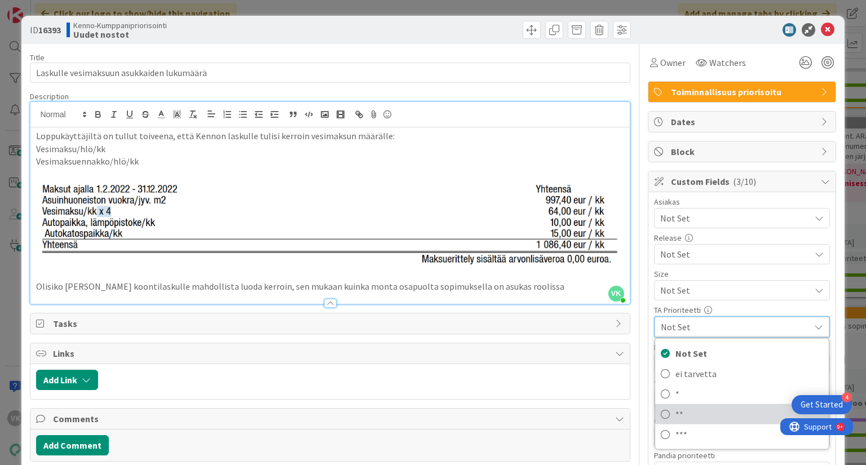
click at [661, 414] on icon at bounding box center [665, 414] width 9 height 17
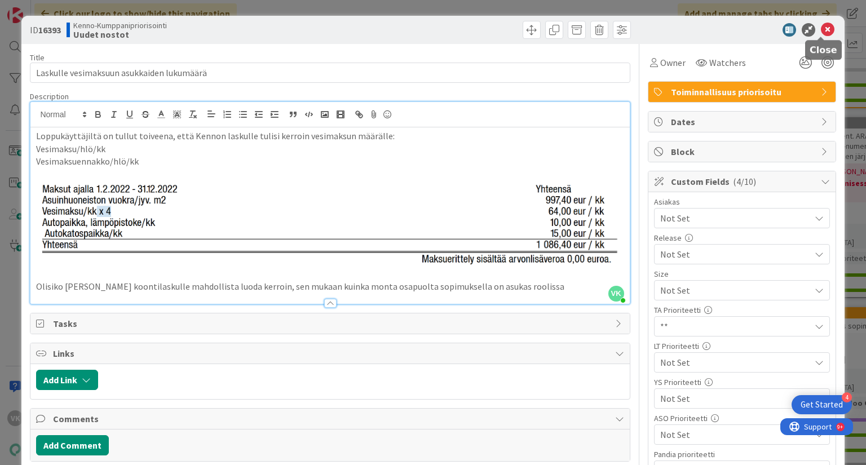
click at [824, 28] on icon at bounding box center [828, 30] width 14 height 14
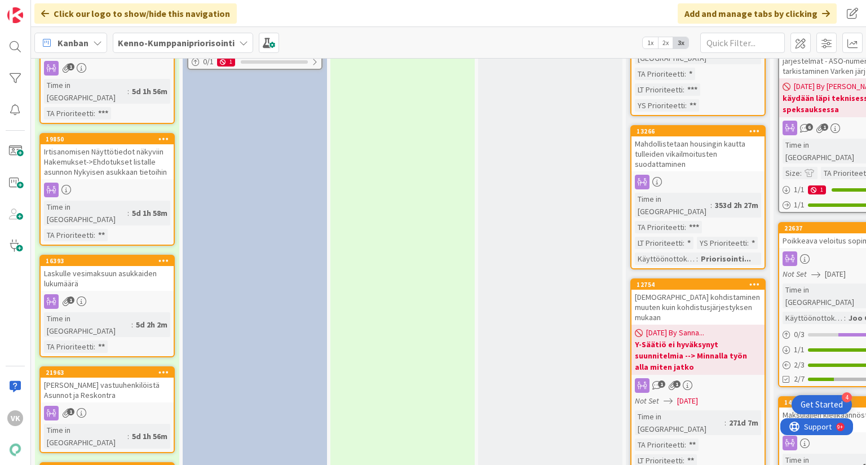
scroll to position [1060, 0]
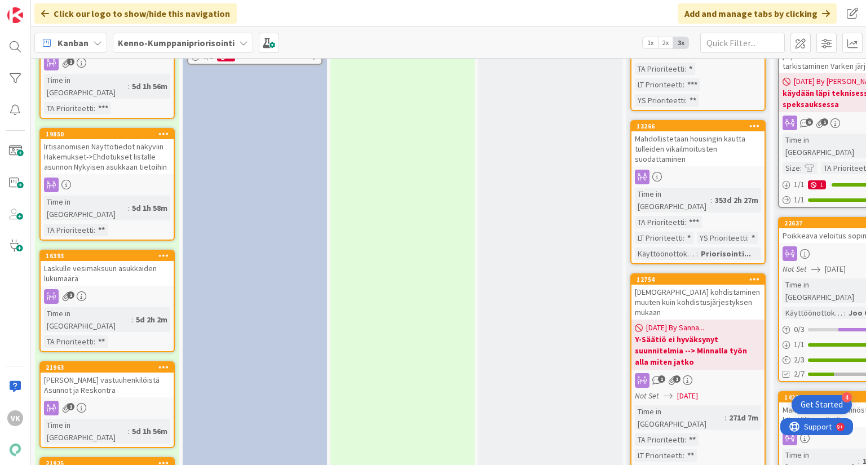
click at [109, 373] on div "[PERSON_NAME] vastuuhenkilöistä Asunnot ja Reskontra" at bounding box center [107, 385] width 133 height 25
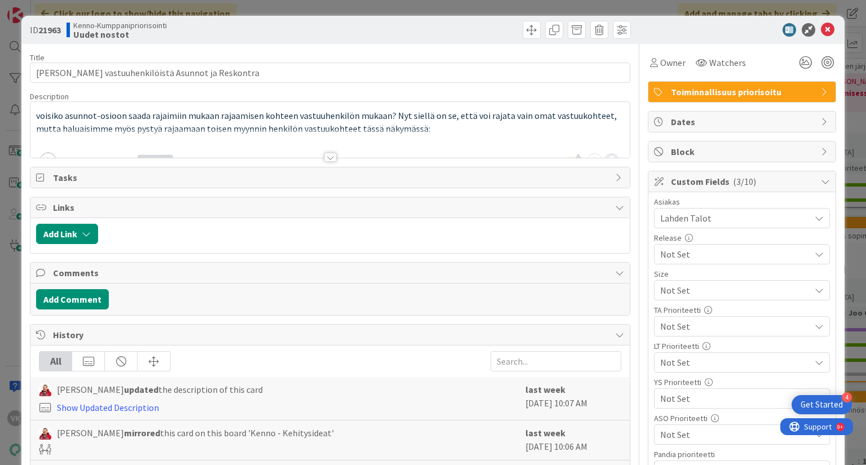
click at [325, 158] on div at bounding box center [330, 157] width 12 height 9
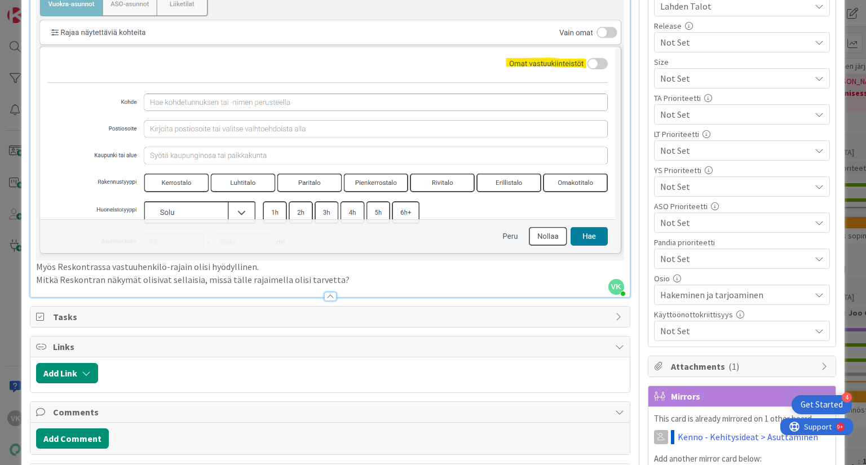
scroll to position [361, 0]
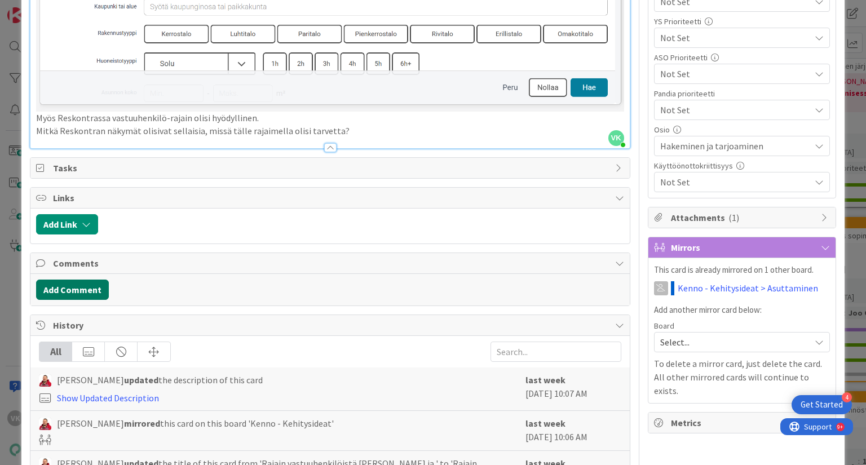
click at [68, 288] on button "Add Comment" at bounding box center [72, 290] width 73 height 20
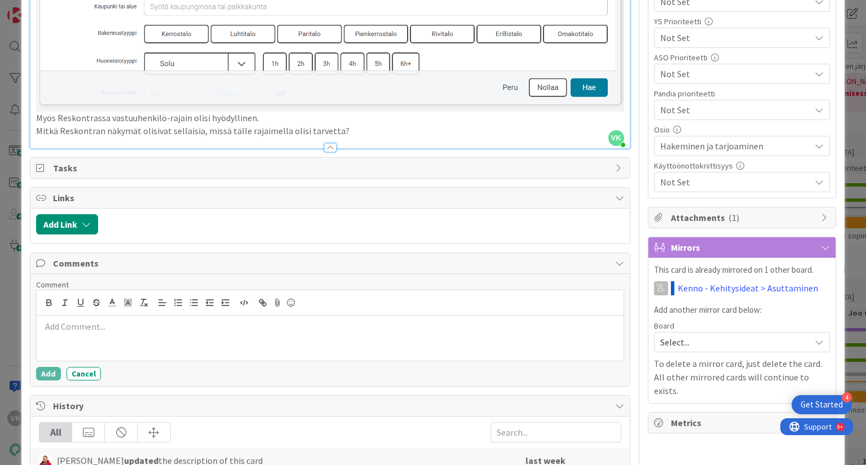
click at [64, 321] on p at bounding box center [329, 326] width 577 height 13
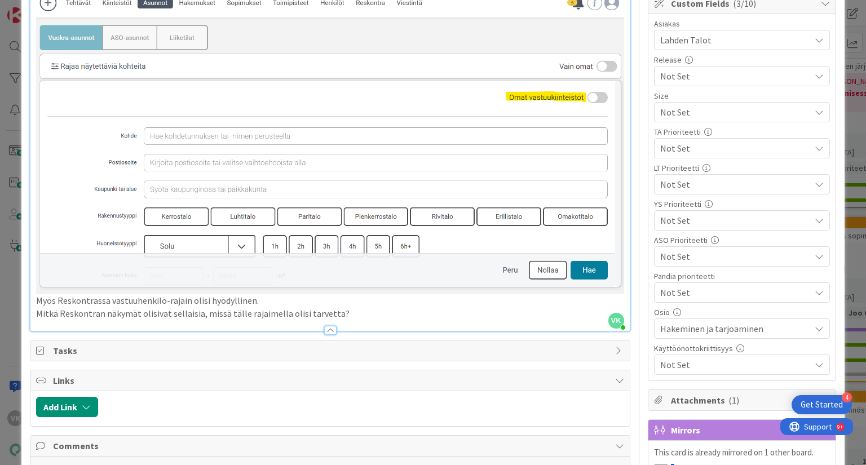
scroll to position [0, 0]
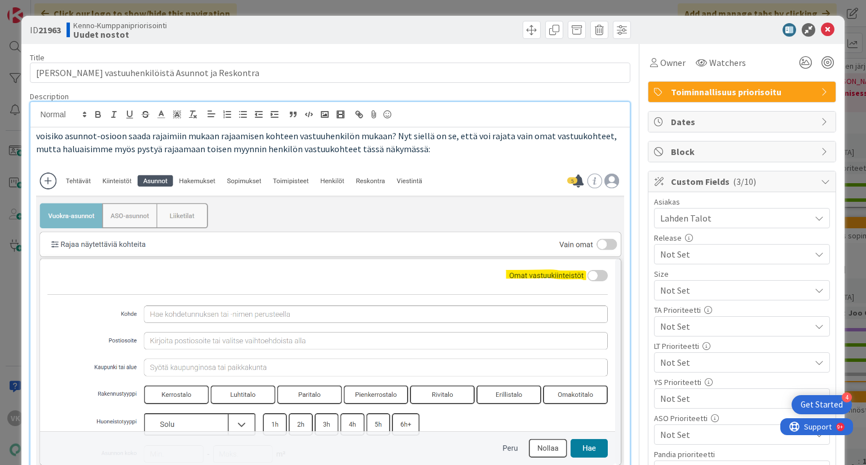
click at [674, 298] on span "Not Set" at bounding box center [732, 290] width 144 height 16
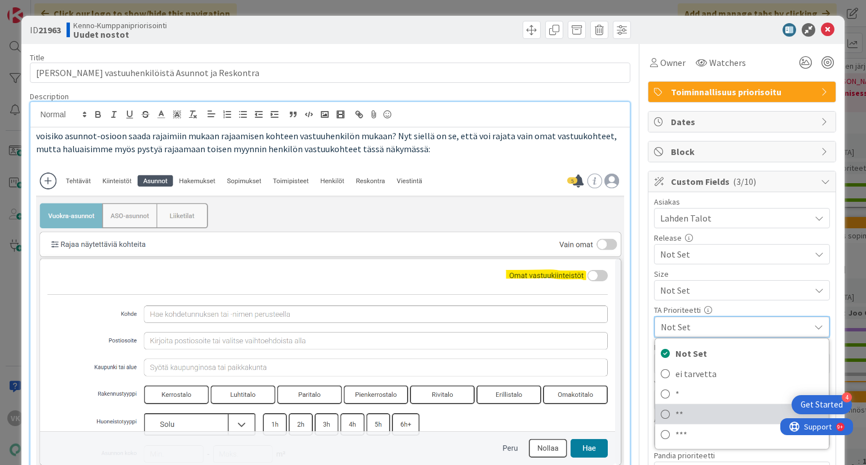
click at [677, 412] on span "**" at bounding box center [749, 414] width 148 height 17
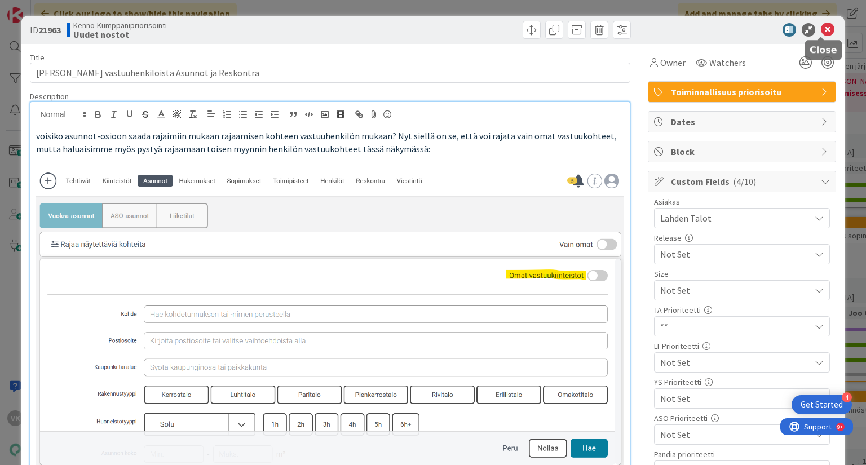
click at [823, 32] on icon at bounding box center [828, 30] width 14 height 14
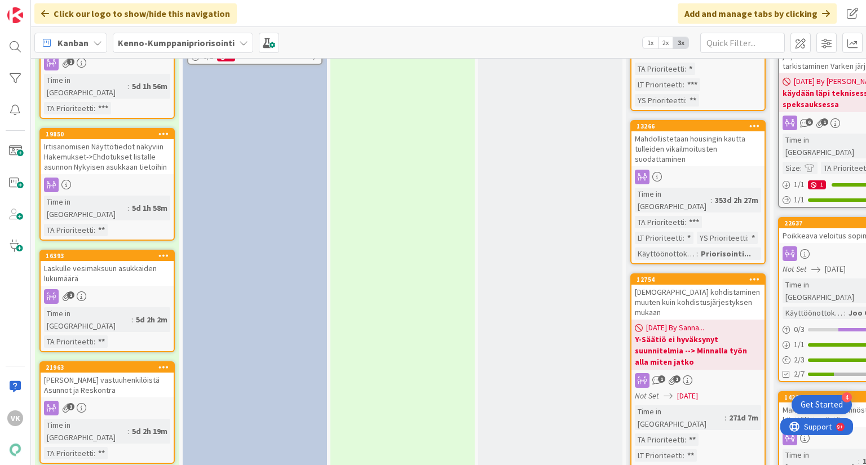
click at [77, 373] on div "[PERSON_NAME] vastuuhenkilöistä Asunnot ja Reskontra" at bounding box center [107, 385] width 133 height 25
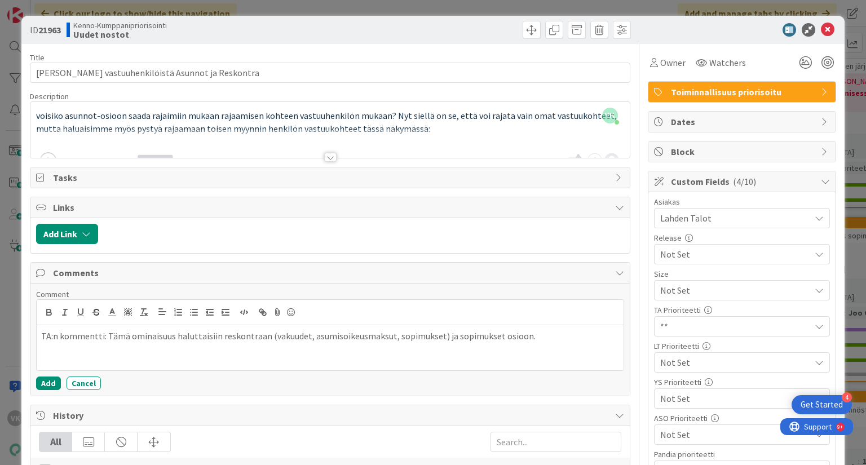
click at [328, 156] on div at bounding box center [330, 157] width 12 height 9
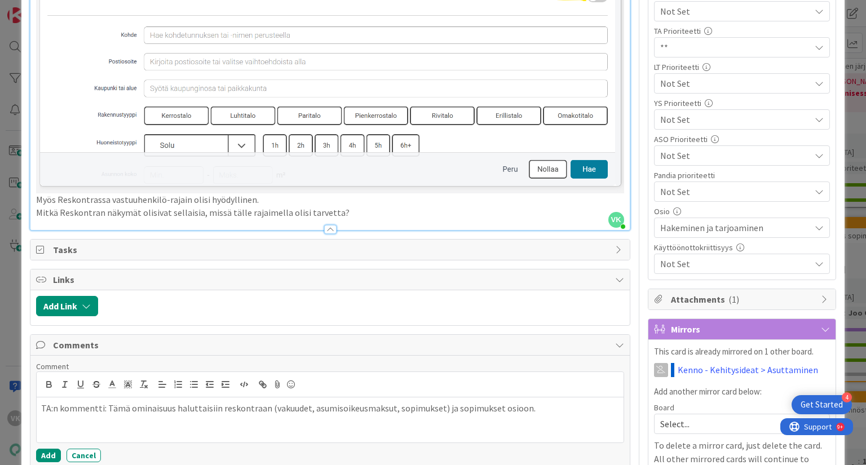
scroll to position [361, 0]
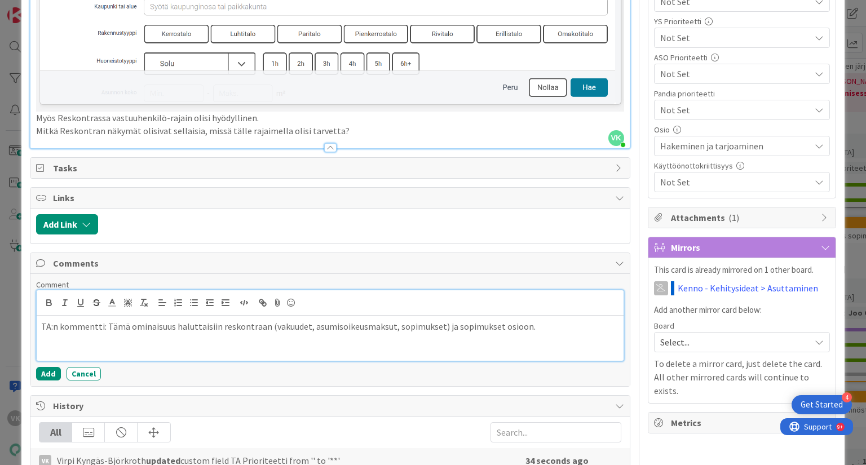
click at [527, 322] on div "TA:n kommentti: Tämä ominaisuus haluttaisiin reskontraan (vakuudet, asumisoikeu…" at bounding box center [330, 338] width 586 height 45
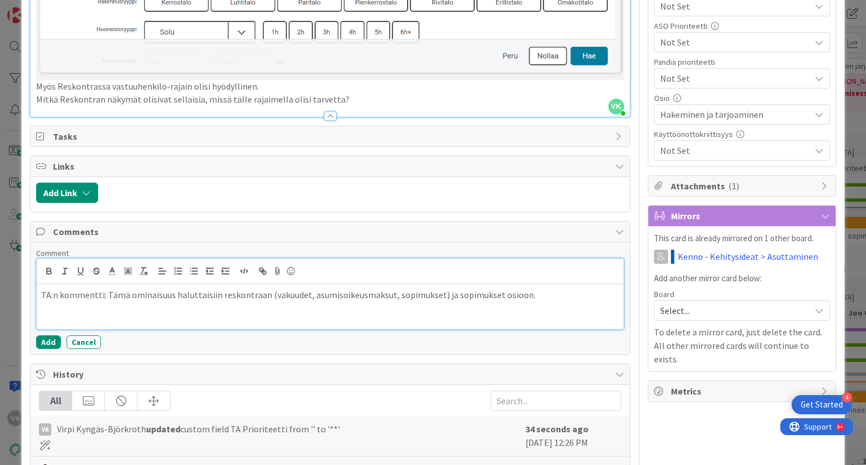
scroll to position [406, 0]
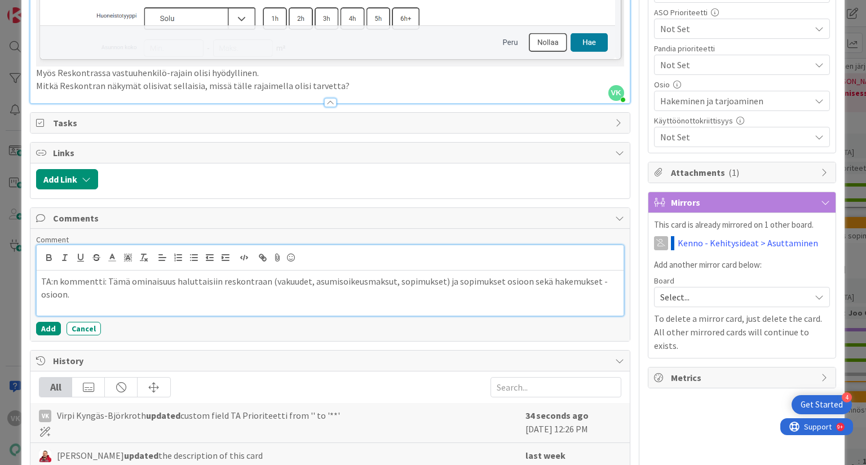
click at [492, 277] on p "TA:n kommentti: Tämä ominaisuus haluttaisiin reskontraan (vakuudet, asumisoikeu…" at bounding box center [329, 287] width 577 height 25
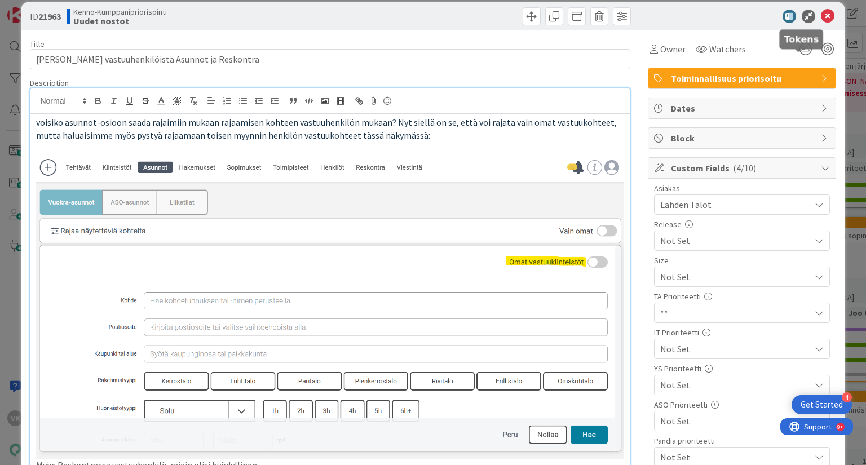
scroll to position [0, 0]
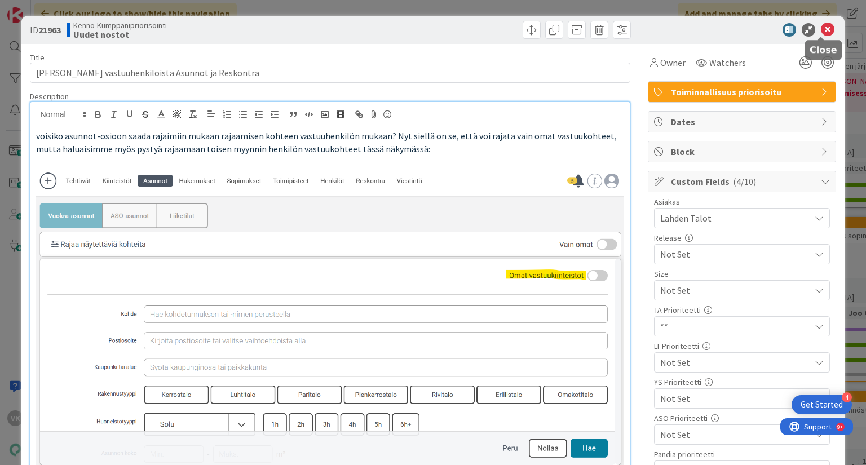
drag, startPoint x: 820, startPoint y: 30, endPoint x: 325, endPoint y: 218, distance: 530.1
click at [821, 30] on icon at bounding box center [828, 30] width 14 height 14
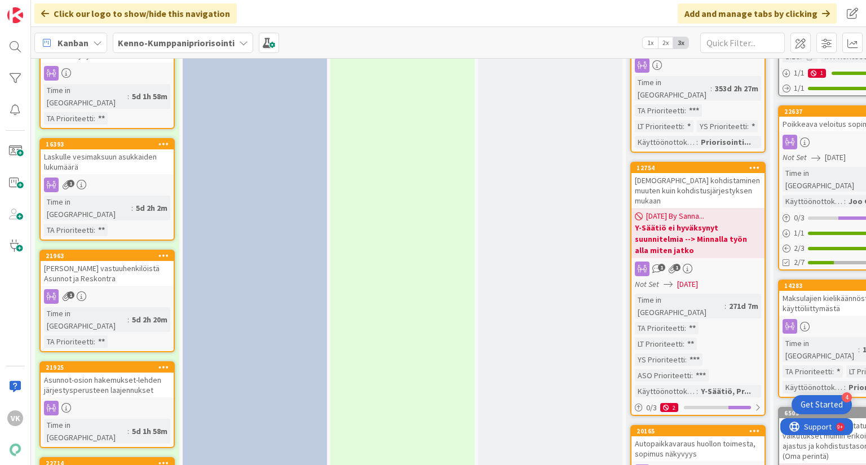
scroll to position [1195, 0]
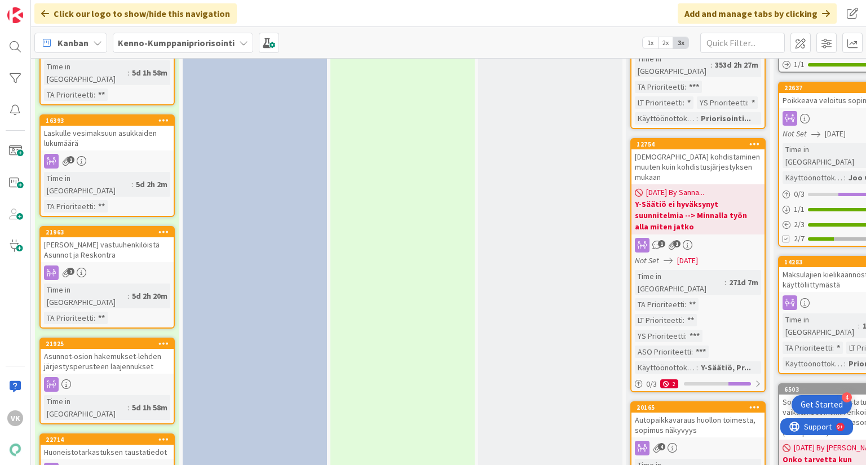
click at [125, 349] on div "Asunnot-osion hakemukset-lehden järjestysperusteen laajennukset" at bounding box center [107, 361] width 133 height 25
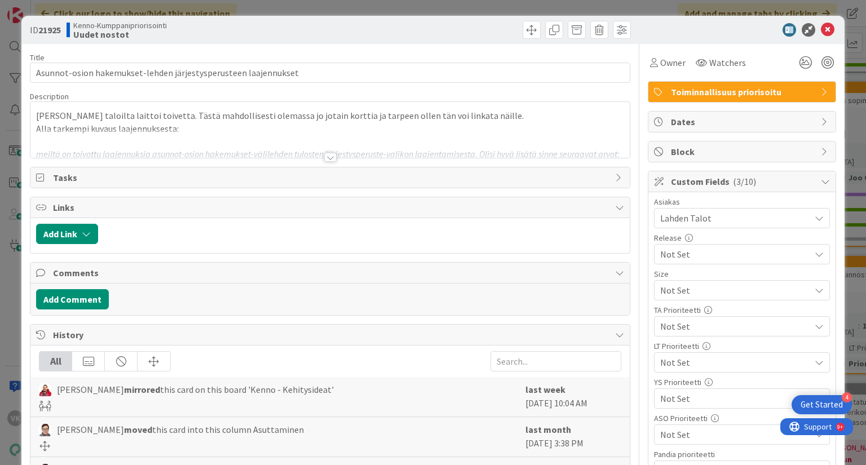
click at [328, 158] on div at bounding box center [330, 157] width 12 height 9
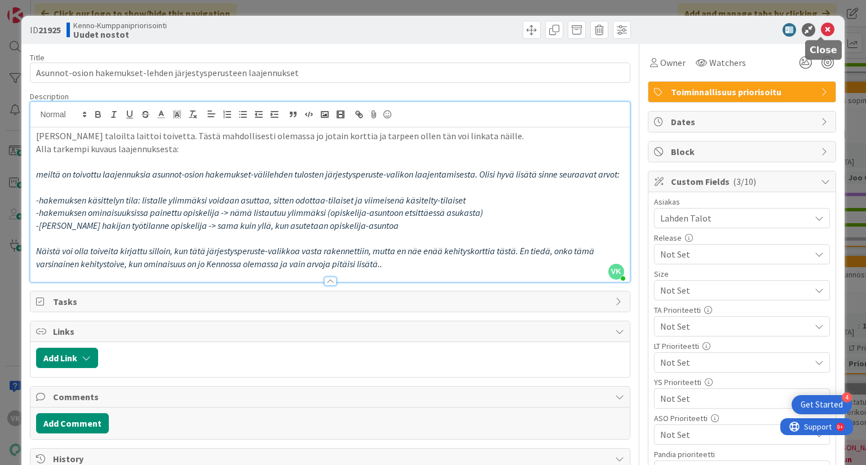
drag, startPoint x: 821, startPoint y: 29, endPoint x: 810, endPoint y: 37, distance: 13.8
click at [821, 29] on icon at bounding box center [828, 30] width 14 height 14
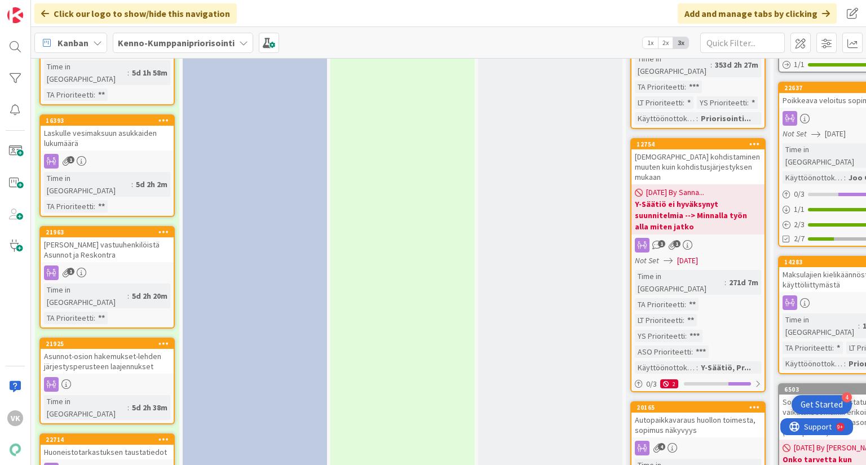
click at [116, 445] on div "Huoneistotarkastuksen taustatiedot" at bounding box center [107, 452] width 133 height 15
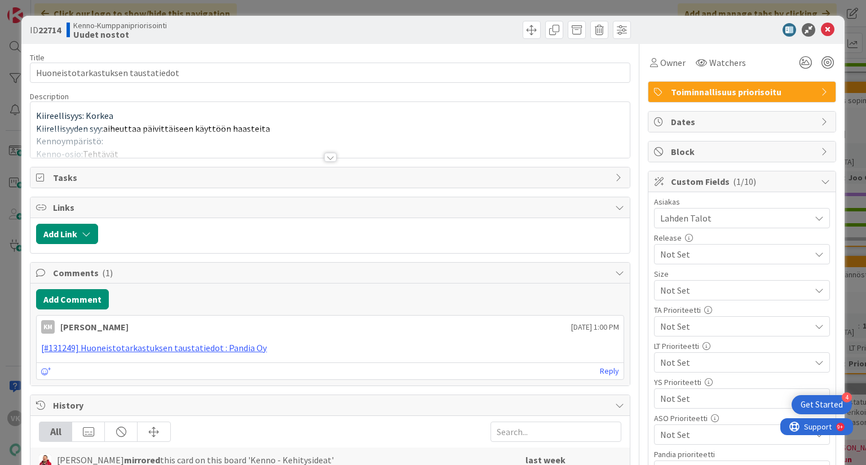
click at [324, 159] on div at bounding box center [330, 157] width 12 height 9
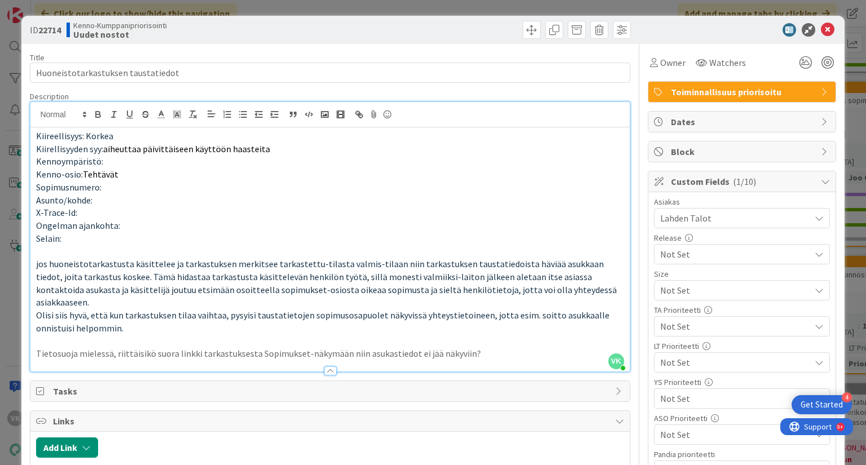
click at [676, 298] on span "Not Set" at bounding box center [732, 290] width 144 height 16
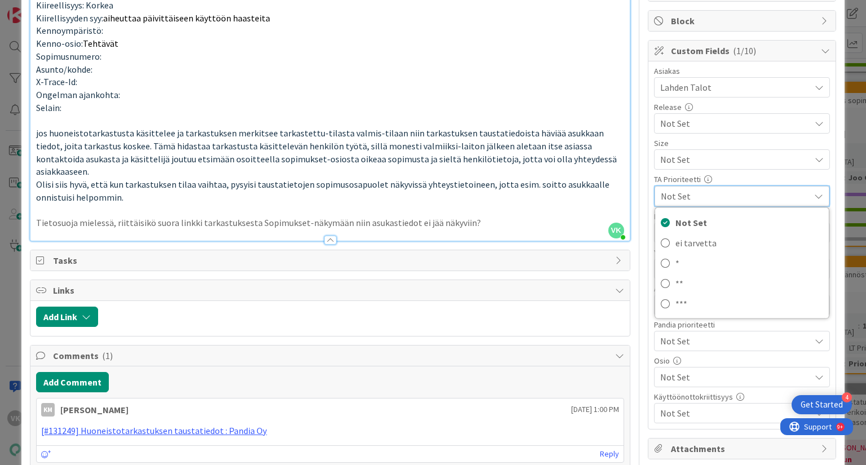
scroll to position [135, 0]
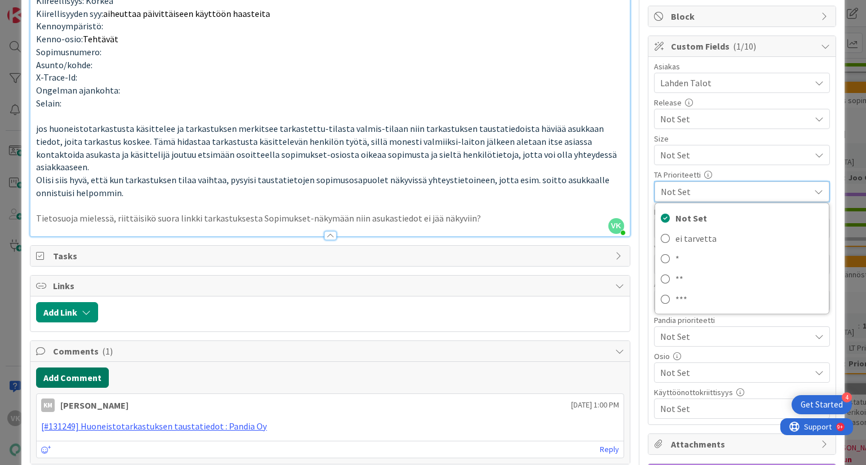
click at [80, 368] on button "Add Comment" at bounding box center [72, 378] width 73 height 20
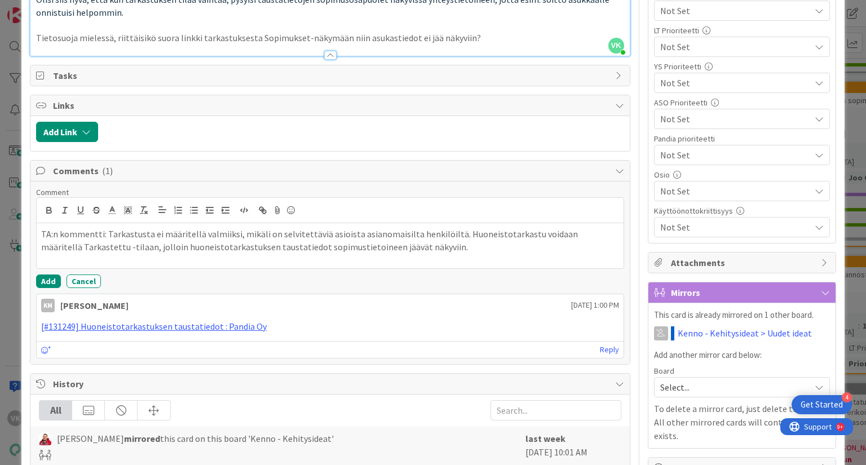
scroll to position [406, 0]
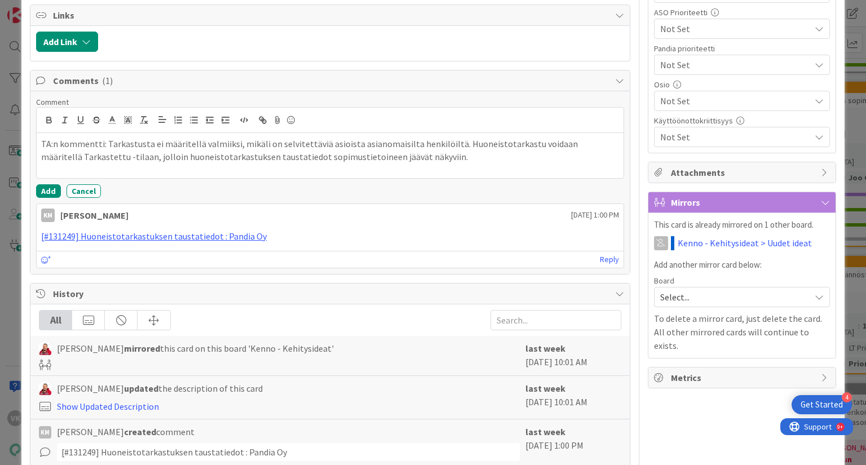
click at [521, 138] on p "TA:n kommentti: Tarkastusta ei määritellä valmiiksi, mikäli on selvitettäviä as…" at bounding box center [329, 150] width 577 height 25
click at [434, 140] on p "TA:n kommentti: Tarkastusta ei määritellä valmiiksi, mikäli on selvitettäviä as…" at bounding box center [329, 150] width 577 height 25
drag, startPoint x: 338, startPoint y: 129, endPoint x: 391, endPoint y: 131, distance: 53.6
click at [338, 138] on p "TA:n kommentti: Tarkastusta ei määritellä valmiiksi, mikäli on selvitettäviä as…" at bounding box center [329, 150] width 577 height 25
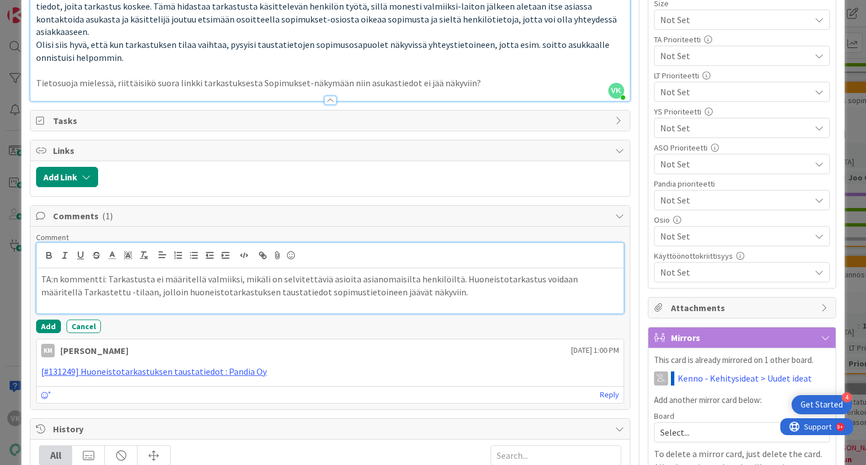
scroll to position [225, 0]
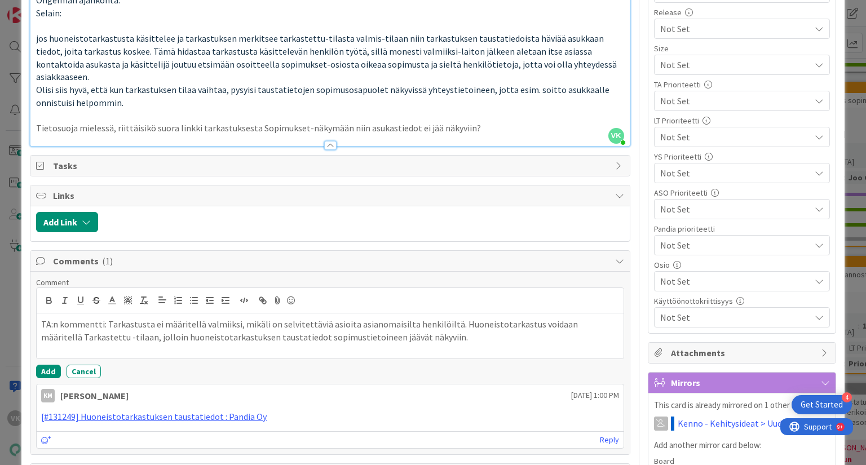
click at [673, 73] on span "Not Set" at bounding box center [732, 65] width 144 height 16
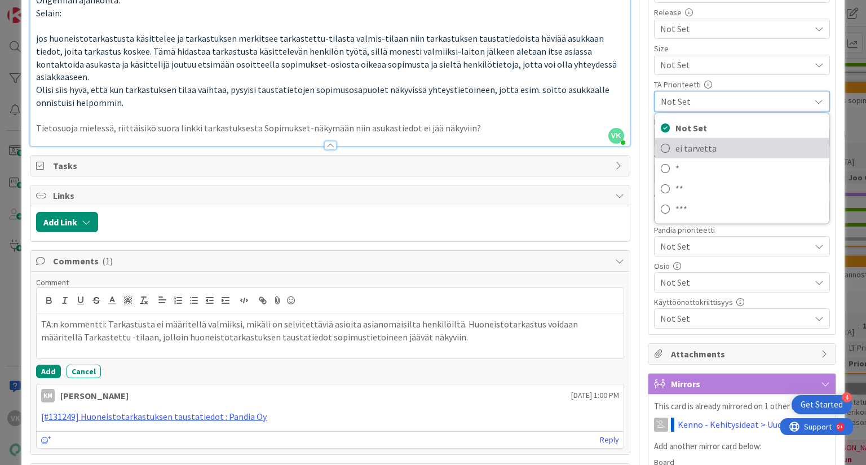
click at [675, 148] on span "ei tarvetta" at bounding box center [749, 148] width 148 height 17
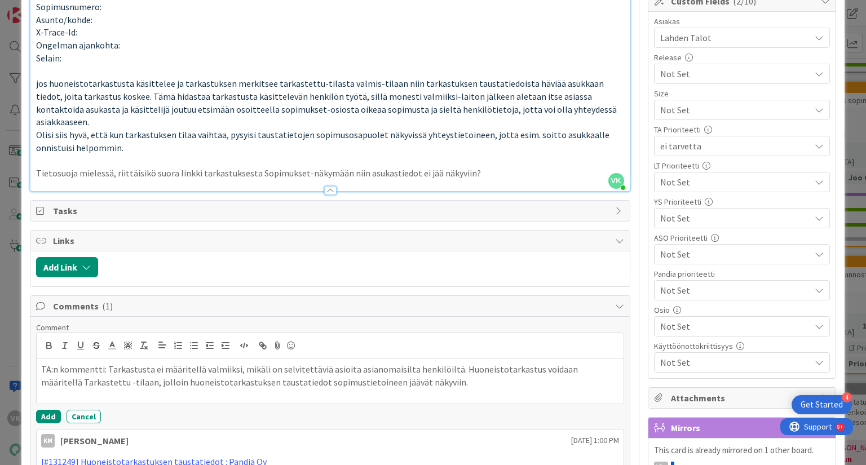
scroll to position [0, 0]
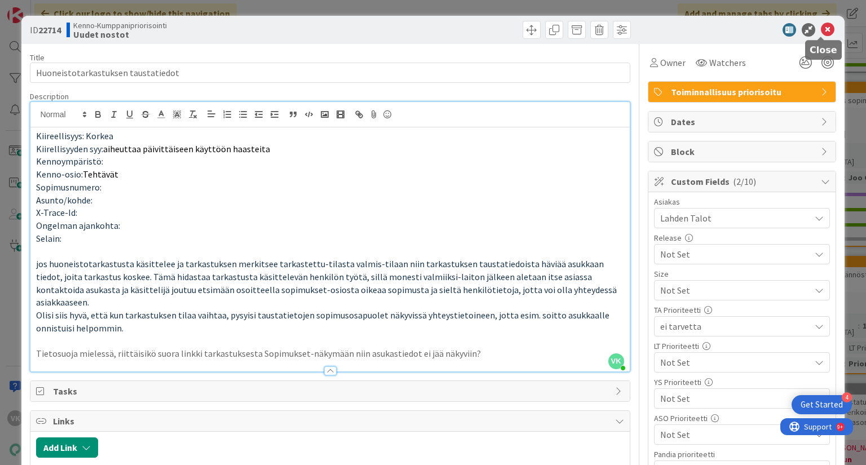
click at [821, 29] on icon at bounding box center [828, 30] width 14 height 14
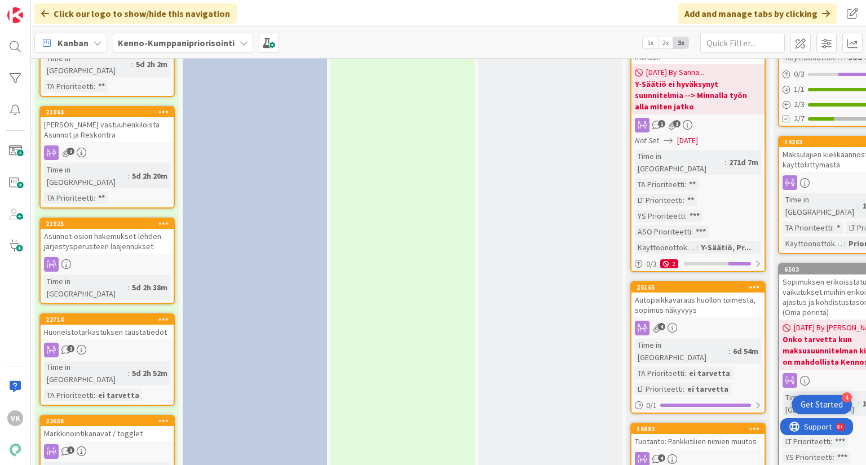
scroll to position [1330, 0]
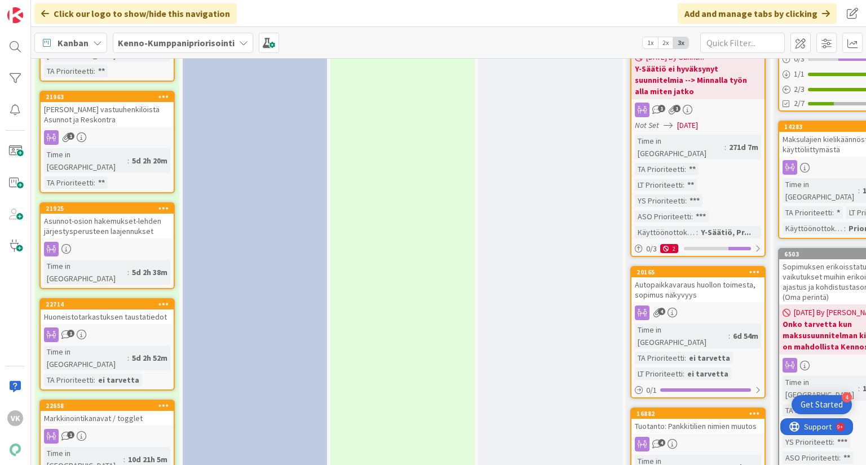
click at [137, 411] on div "Markkinointikanavat / togglet" at bounding box center [107, 418] width 133 height 15
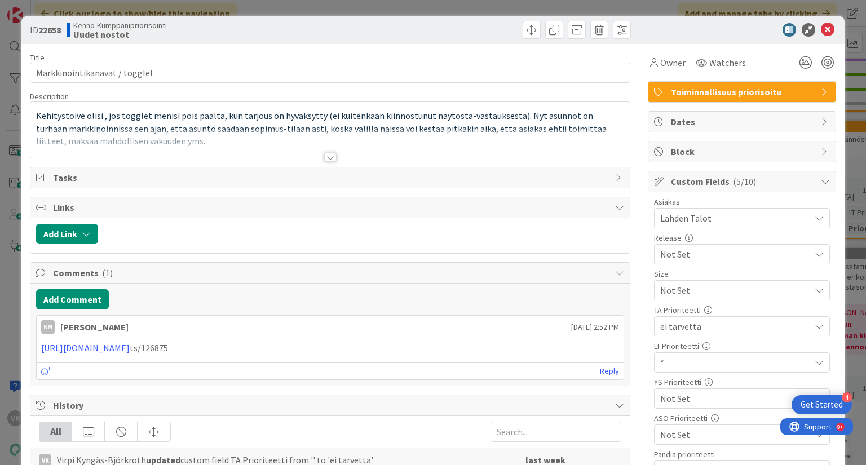
click at [328, 156] on div at bounding box center [330, 157] width 12 height 9
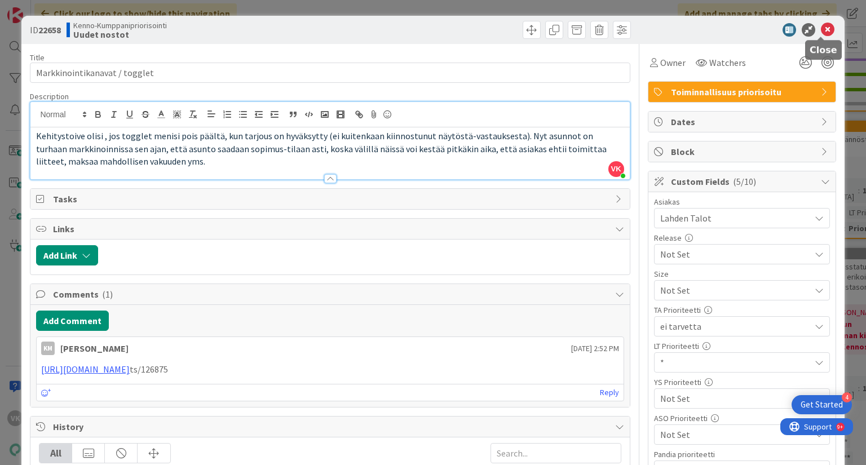
click at [821, 27] on icon at bounding box center [828, 30] width 14 height 14
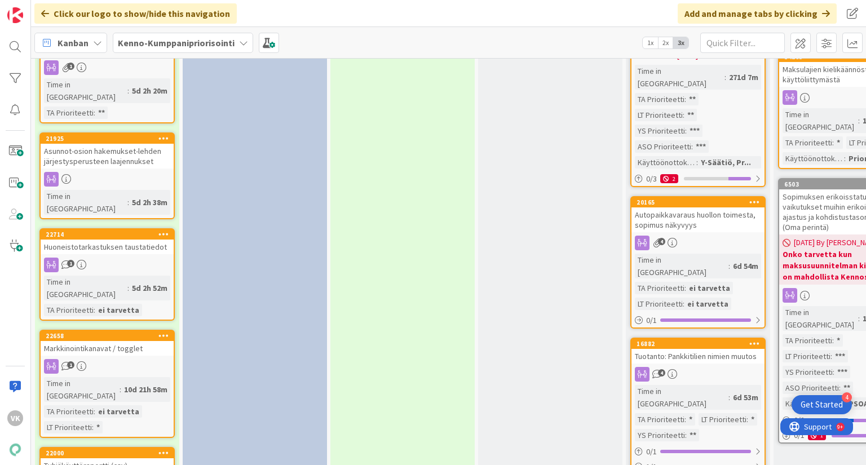
scroll to position [1421, 0]
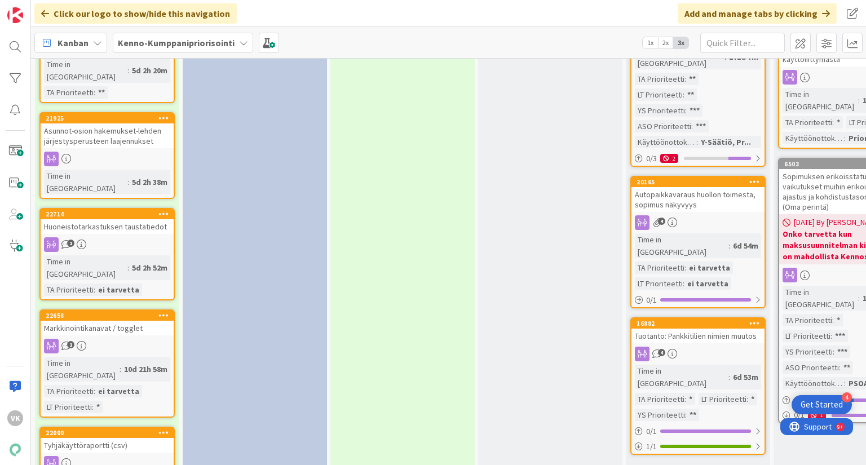
click at [114, 438] on div "Tyhjäkäyttöraportti (csv)" at bounding box center [107, 445] width 133 height 15
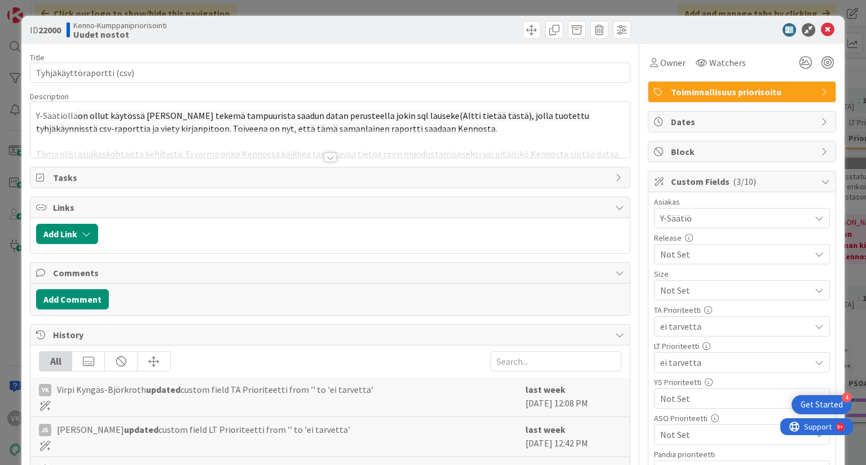
click at [328, 154] on div at bounding box center [330, 157] width 12 height 9
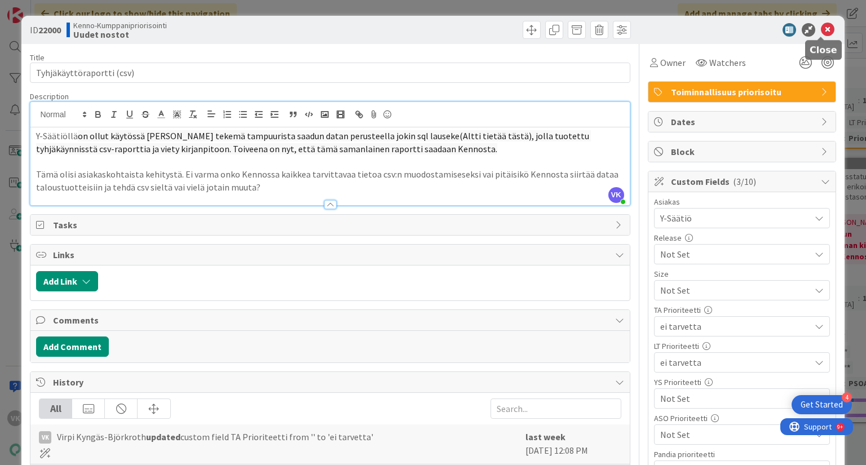
click at [821, 29] on icon at bounding box center [828, 30] width 14 height 14
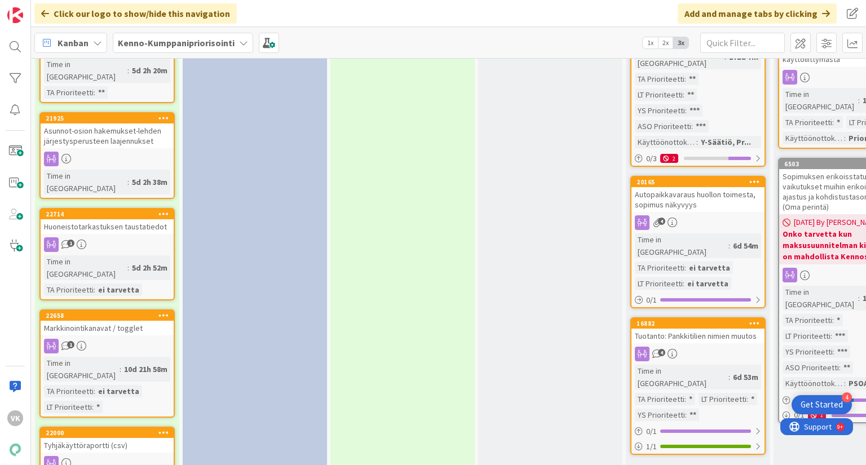
click at [106, 438] on div "Tyhjäkäyttöraportti (csv)" at bounding box center [107, 445] width 133 height 15
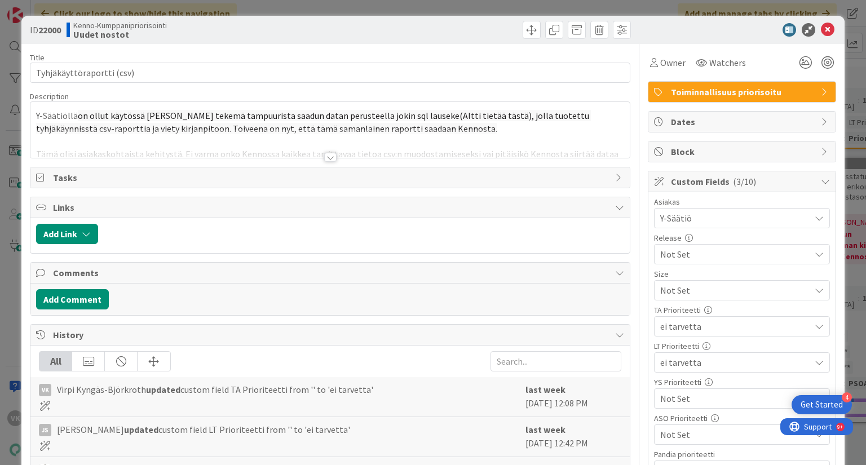
click at [325, 161] on div at bounding box center [330, 157] width 12 height 9
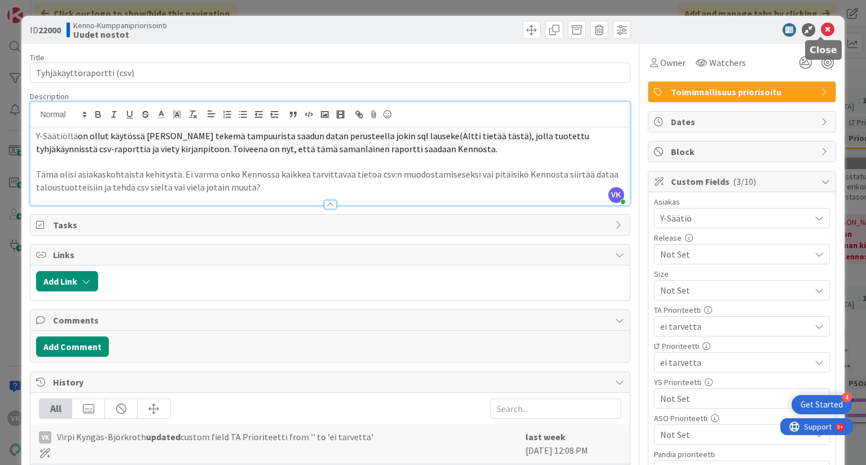
click at [821, 29] on icon at bounding box center [828, 30] width 14 height 14
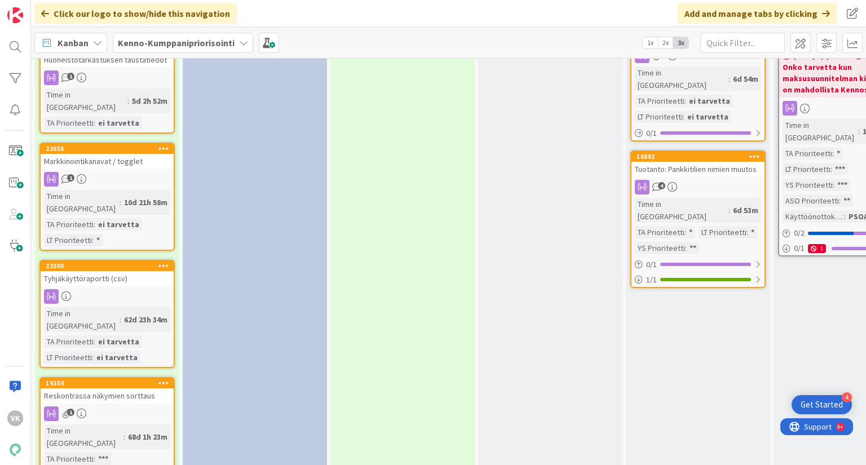
scroll to position [1601, 0]
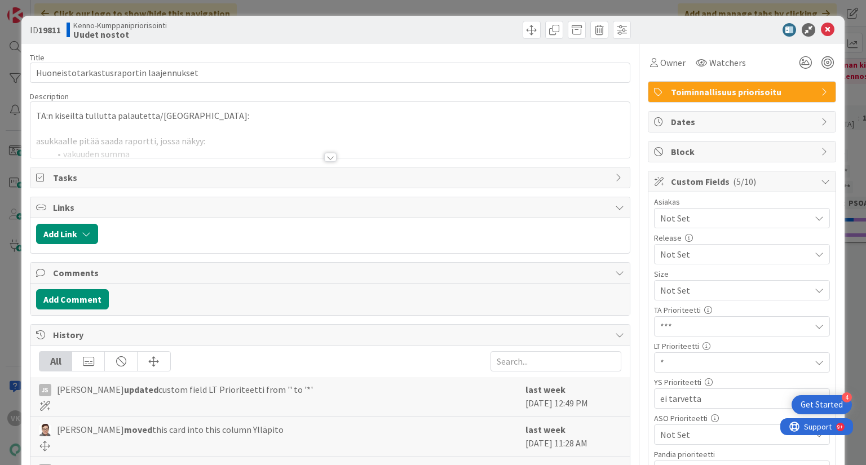
drag, startPoint x: 322, startPoint y: 157, endPoint x: 342, endPoint y: 153, distance: 19.7
click at [324, 158] on div at bounding box center [330, 157] width 12 height 9
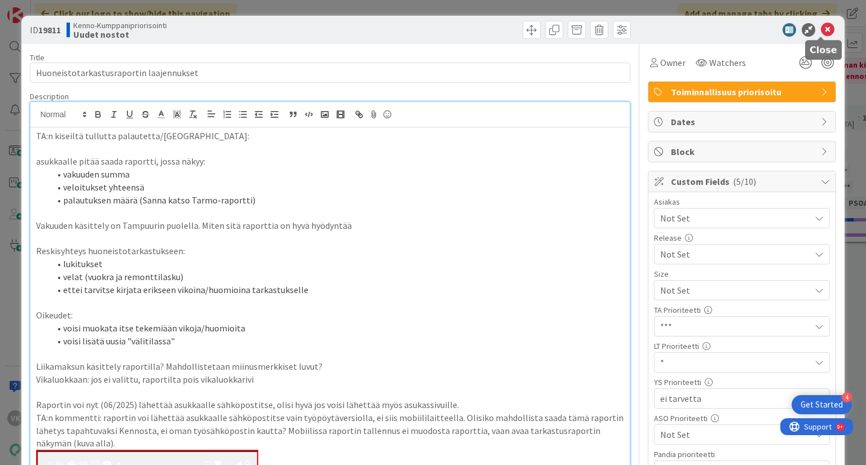
click at [821, 30] on icon at bounding box center [828, 30] width 14 height 14
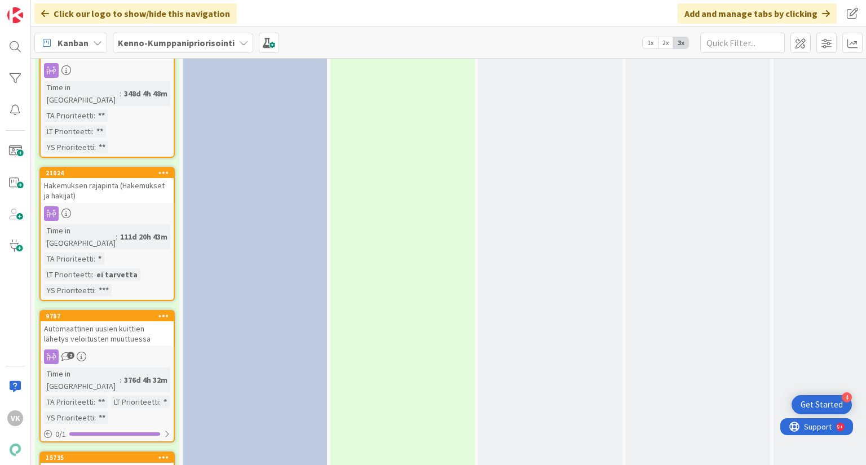
scroll to position [2819, 0]
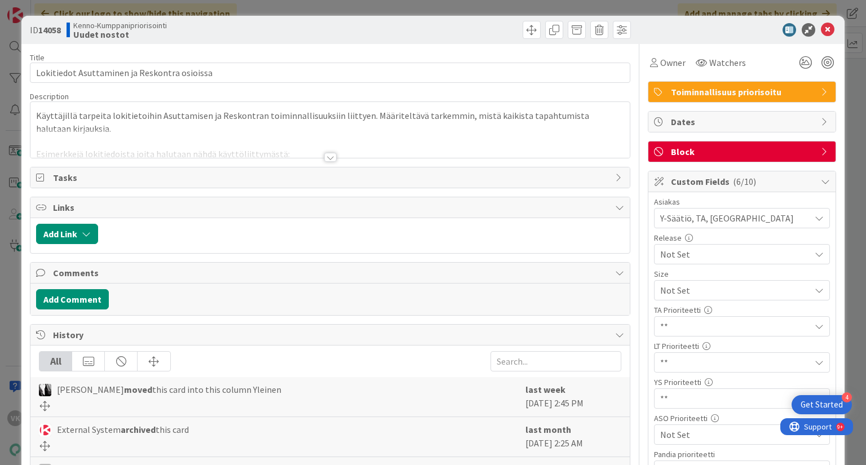
click at [329, 157] on div at bounding box center [330, 157] width 12 height 9
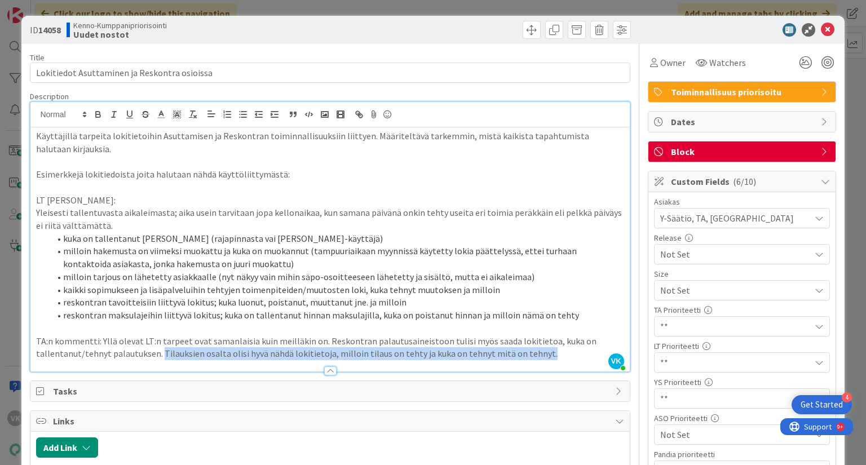
drag, startPoint x: 536, startPoint y: 354, endPoint x: 160, endPoint y: 357, distance: 376.6
click at [160, 357] on p "TA:n kommentti: Yllä olevat LT:n tarpeet ovat samanlaisia kuin meilläkin on. Re…" at bounding box center [329, 347] width 587 height 25
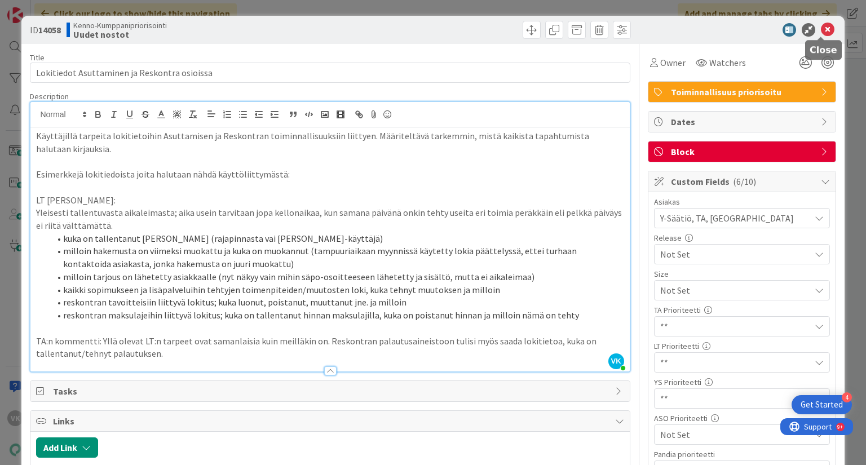
click at [823, 27] on icon at bounding box center [828, 30] width 14 height 14
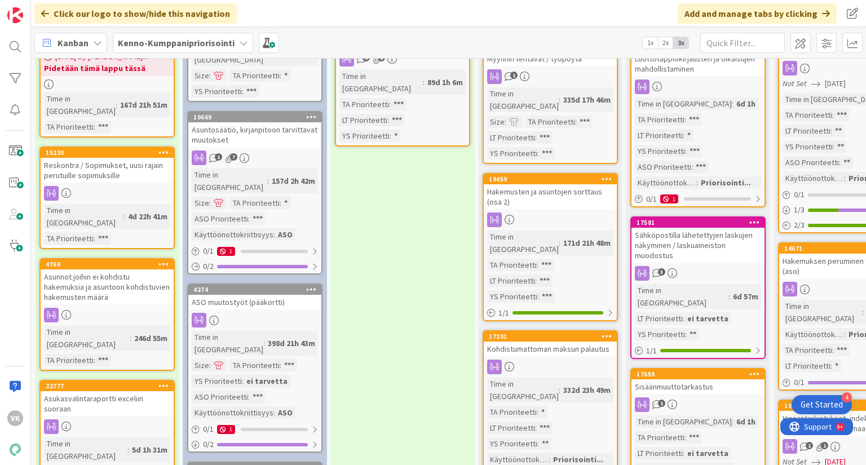
scroll to position [180, 0]
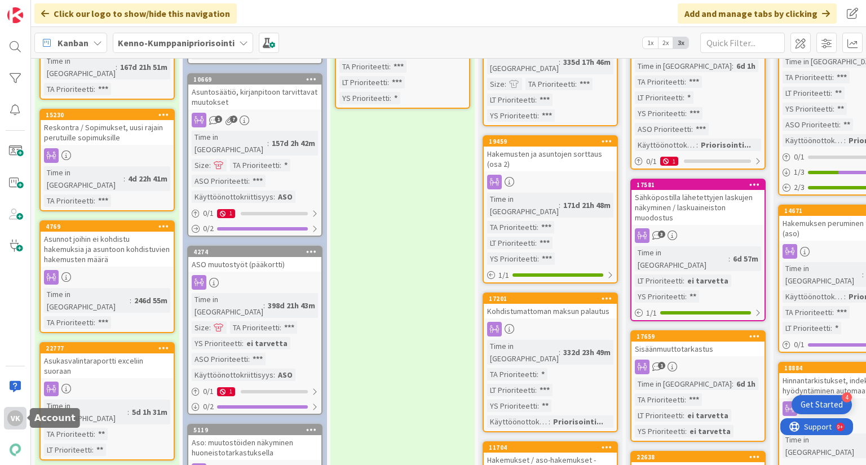
click at [16, 417] on div "VK" at bounding box center [15, 418] width 16 height 16
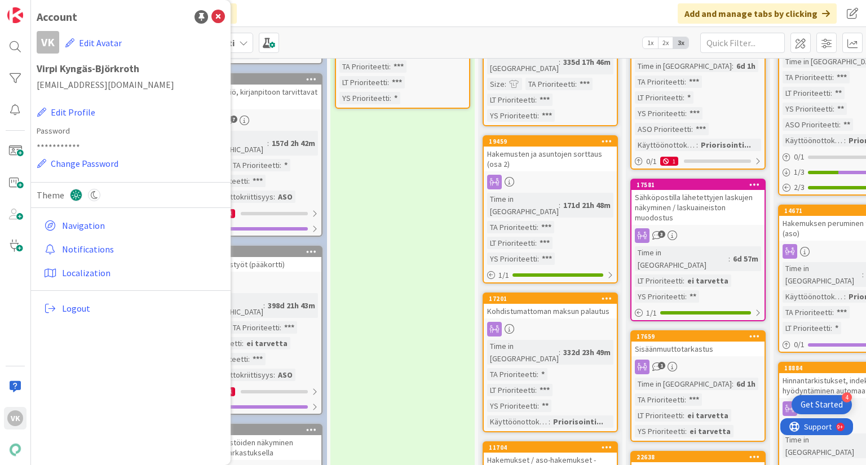
click at [72, 308] on span "Logout" at bounding box center [141, 309] width 158 height 14
